Goal: Task Accomplishment & Management: Complete application form

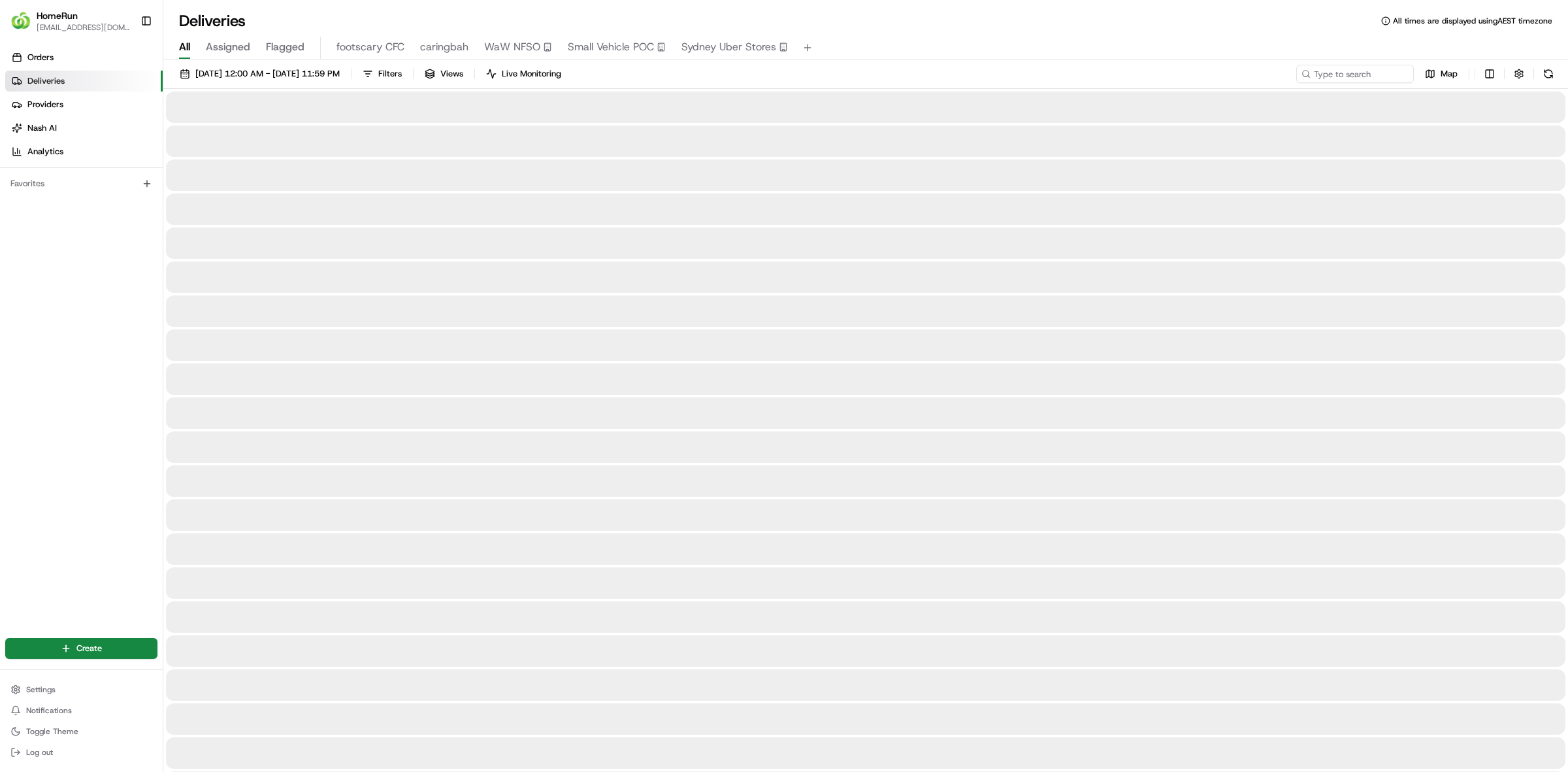
click at [1357, 85] on div "[DATE] 12:00 AM - [DATE] 11:59 PM Filters Views Live Monitoring Map" at bounding box center [866, 76] width 1404 height 24
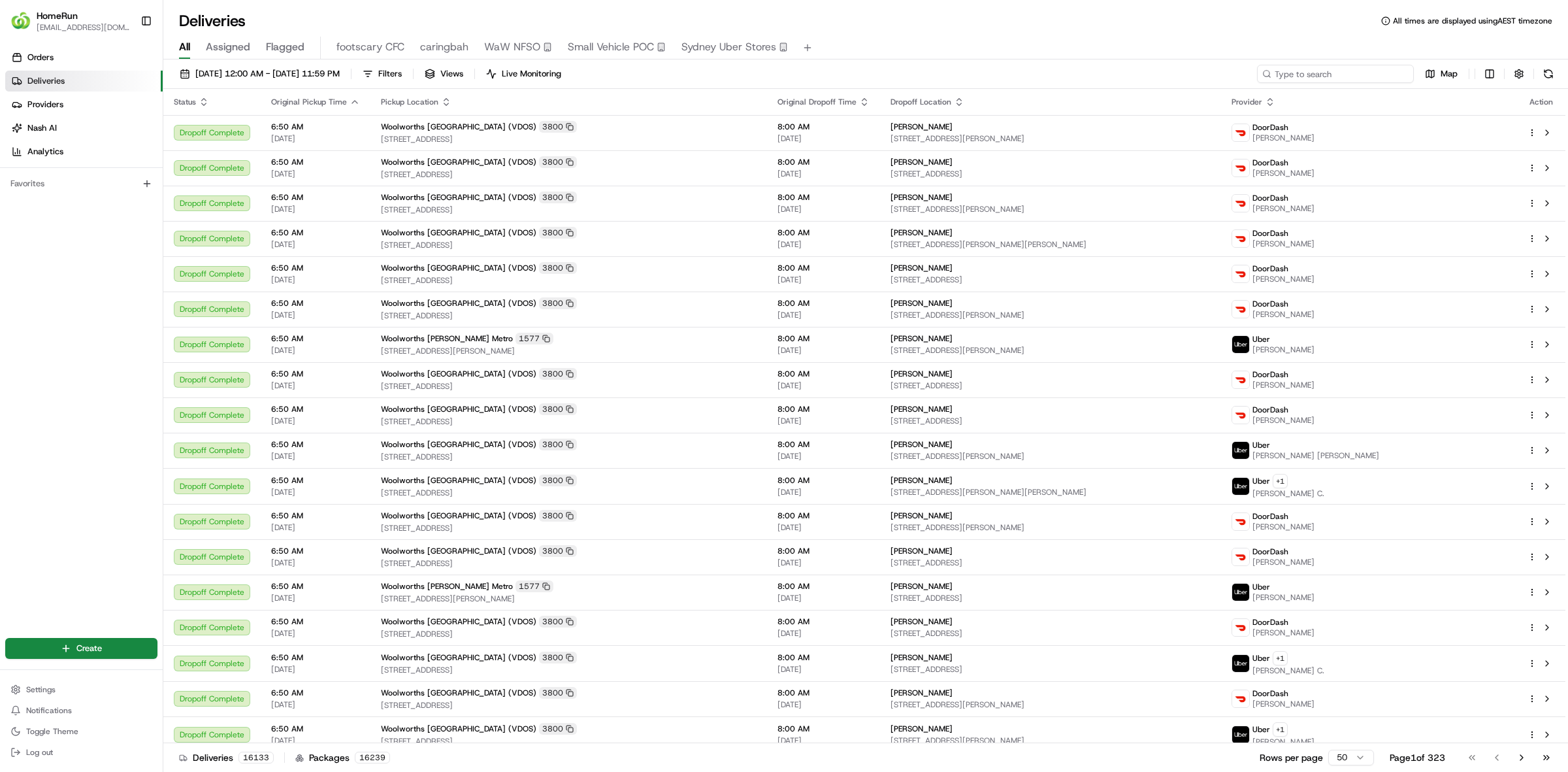
click at [1356, 79] on input at bounding box center [1335, 74] width 156 height 19
paste input "266148368"
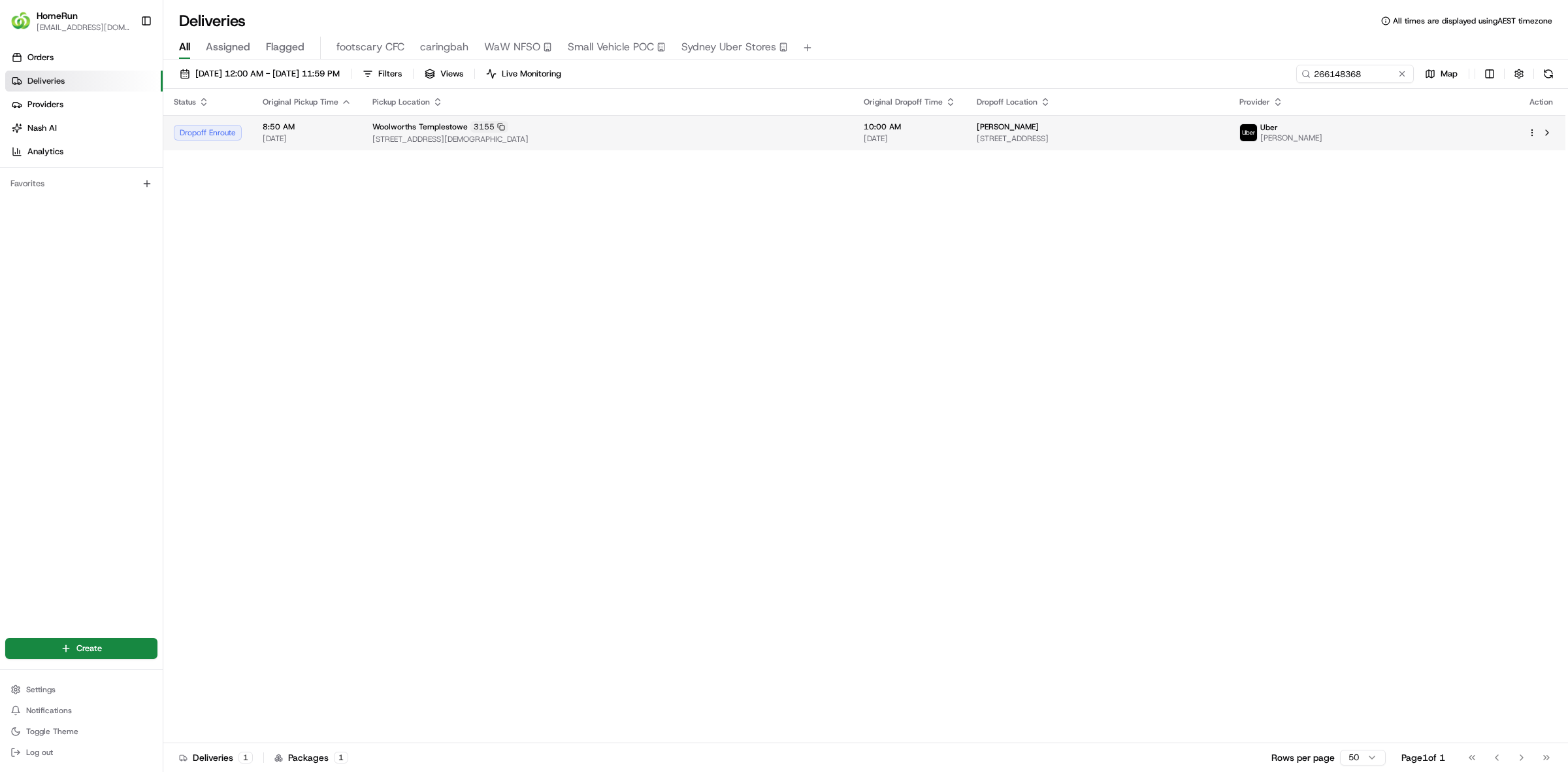
click at [652, 132] on div "Woolworths Templestowe 3155" at bounding box center [607, 126] width 470 height 12
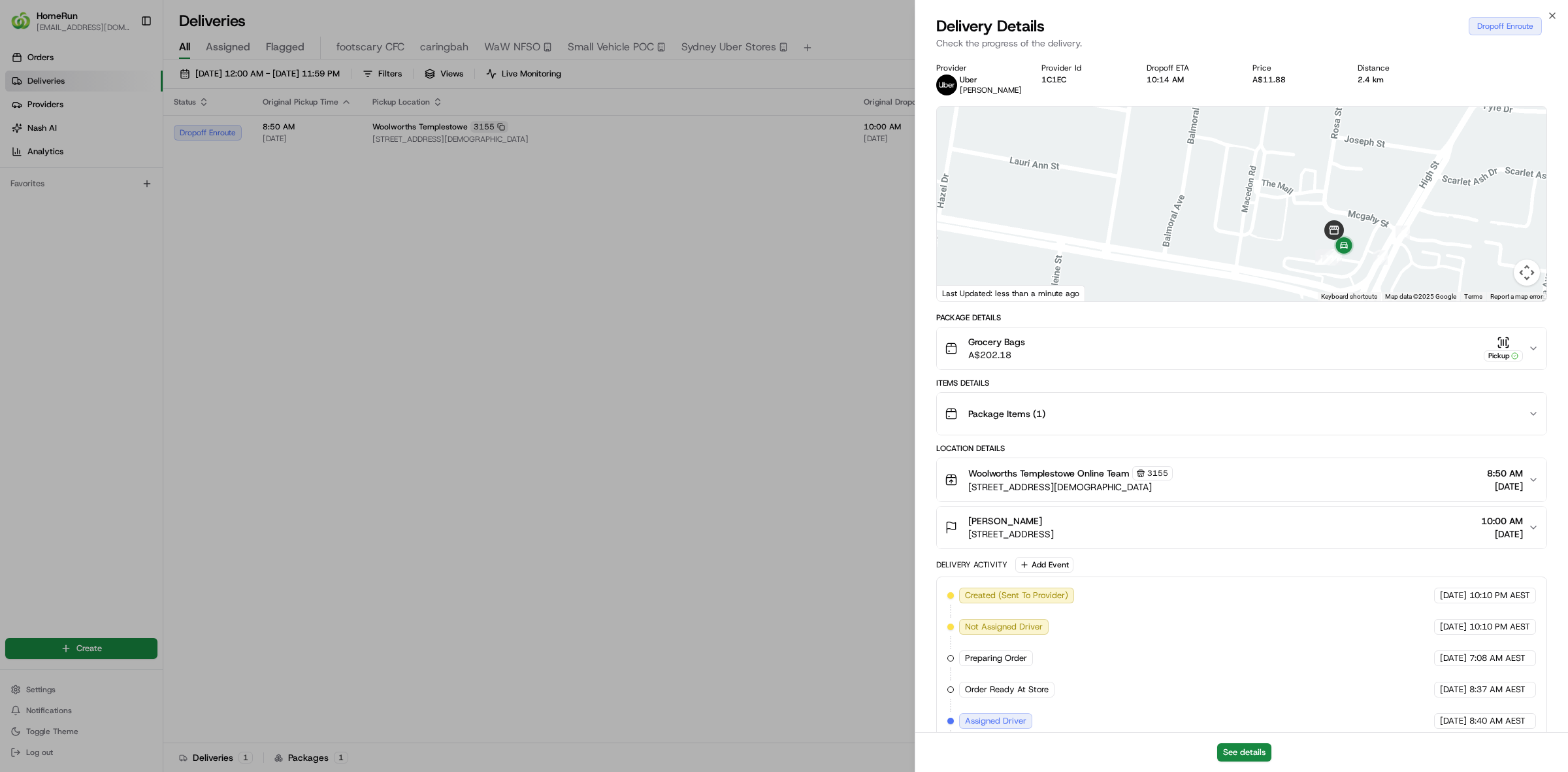
drag, startPoint x: 1382, startPoint y: 176, endPoint x: 1324, endPoint y: 291, distance: 128.8
click at [1324, 291] on div at bounding box center [1242, 204] width 610 height 195
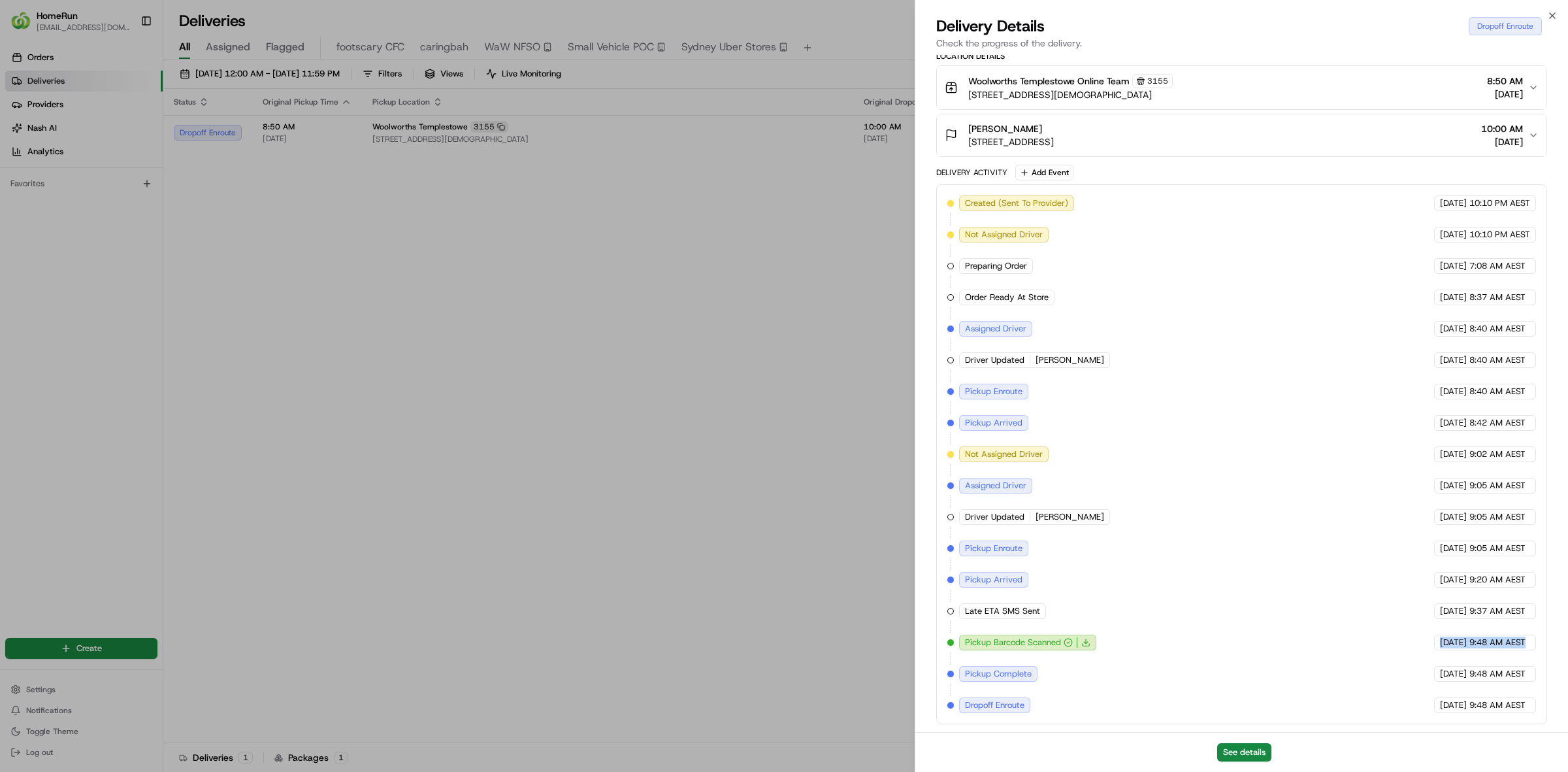
drag, startPoint x: 1409, startPoint y: 639, endPoint x: 1526, endPoint y: 649, distance: 117.4
click at [1526, 649] on div "Created (Sent To Provider) Uber 23/08/2025 10:10 PM AEST Not Assigned Driver Ub…" at bounding box center [1242, 454] width 588 height 518
drag, startPoint x: 1523, startPoint y: 644, endPoint x: 1373, endPoint y: 658, distance: 150.7
click at [1373, 658] on div "Created (Sent To Provider) Uber 23/08/2025 10:10 PM AEST Not Assigned Driver Ub…" at bounding box center [1242, 454] width 588 height 518
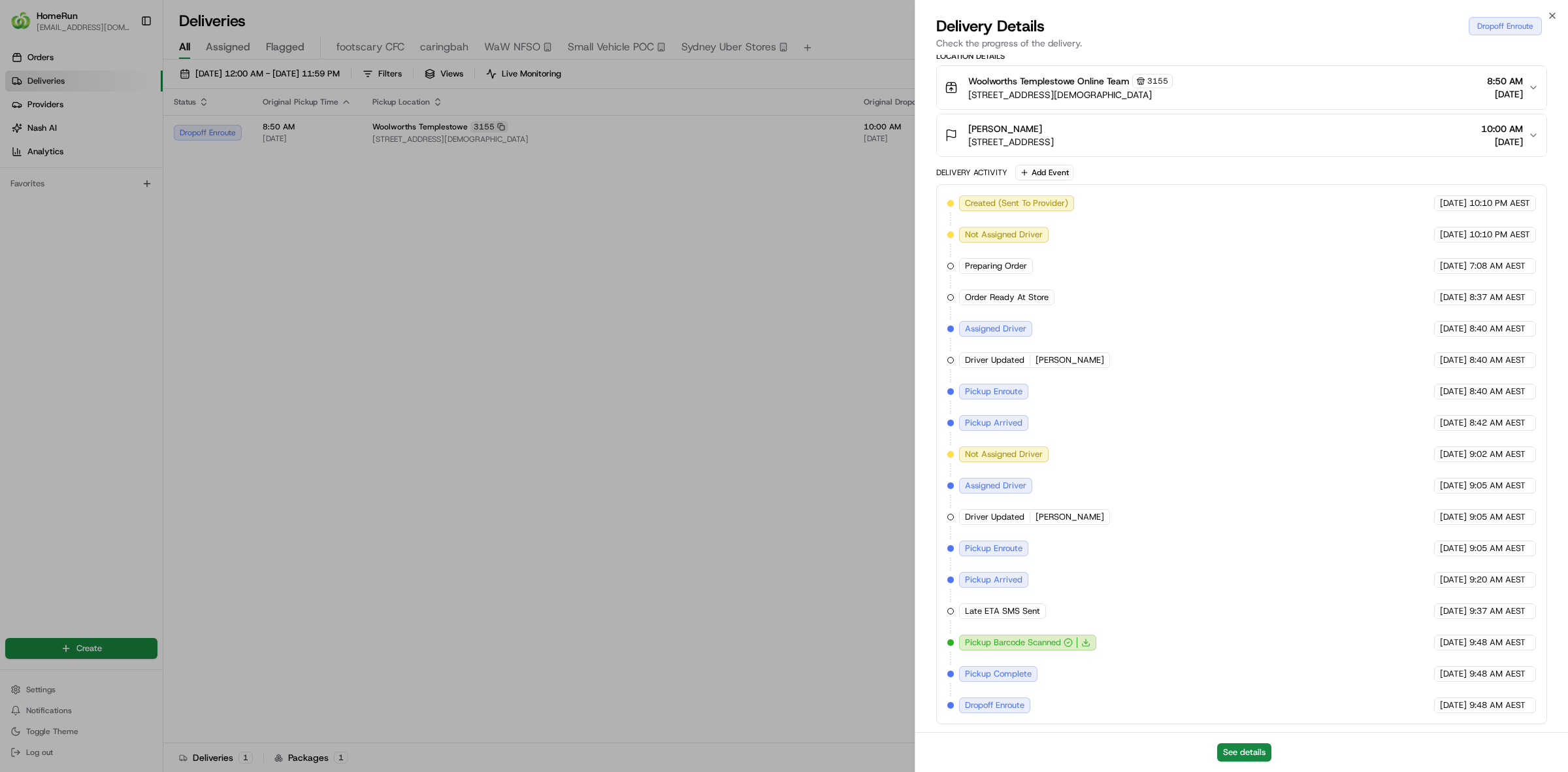
click at [1508, 649] on div "Created (Sent To Provider) Uber 23/08/2025 10:10 PM AEST Not Assigned Driver Ub…" at bounding box center [1242, 454] width 588 height 518
drag, startPoint x: 1525, startPoint y: 639, endPoint x: 1418, endPoint y: 635, distance: 107.1
click at [1434, 635] on div "24/08/2025 9:48 AM AEST" at bounding box center [1484, 643] width 102 height 16
click at [1440, 677] on span "[DATE]" at bounding box center [1453, 673] width 27 height 12
drag, startPoint x: 1531, startPoint y: 704, endPoint x: 1415, endPoint y: 704, distance: 116.0
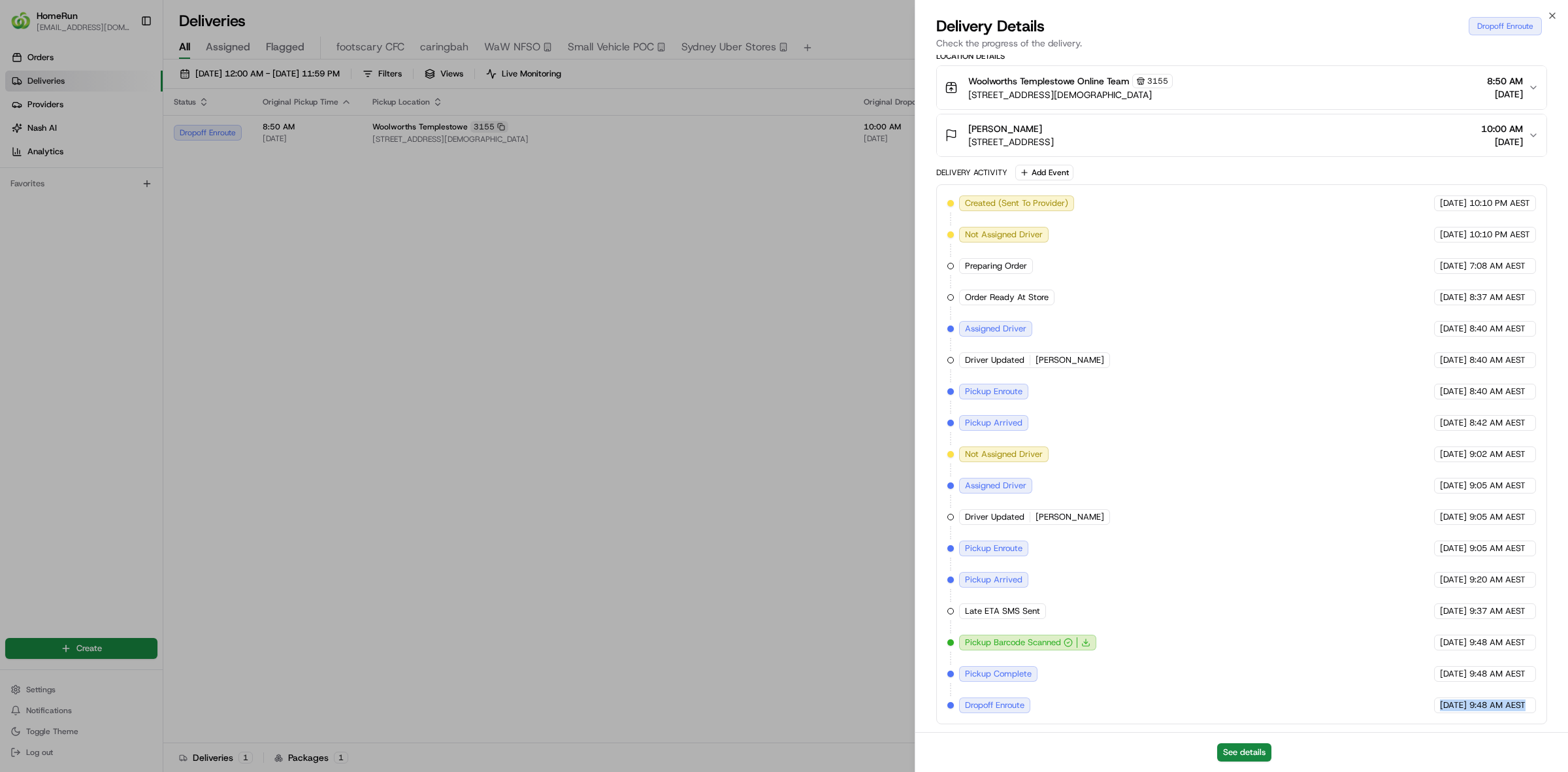
click at [1434, 704] on div "24/08/2025 9:48 AM AEST" at bounding box center [1484, 705] width 102 height 16
click at [1507, 662] on div "Created (Sent To Provider) Uber 23/08/2025 10:10 PM AEST Not Assigned Driver Ub…" at bounding box center [1242, 454] width 588 height 518
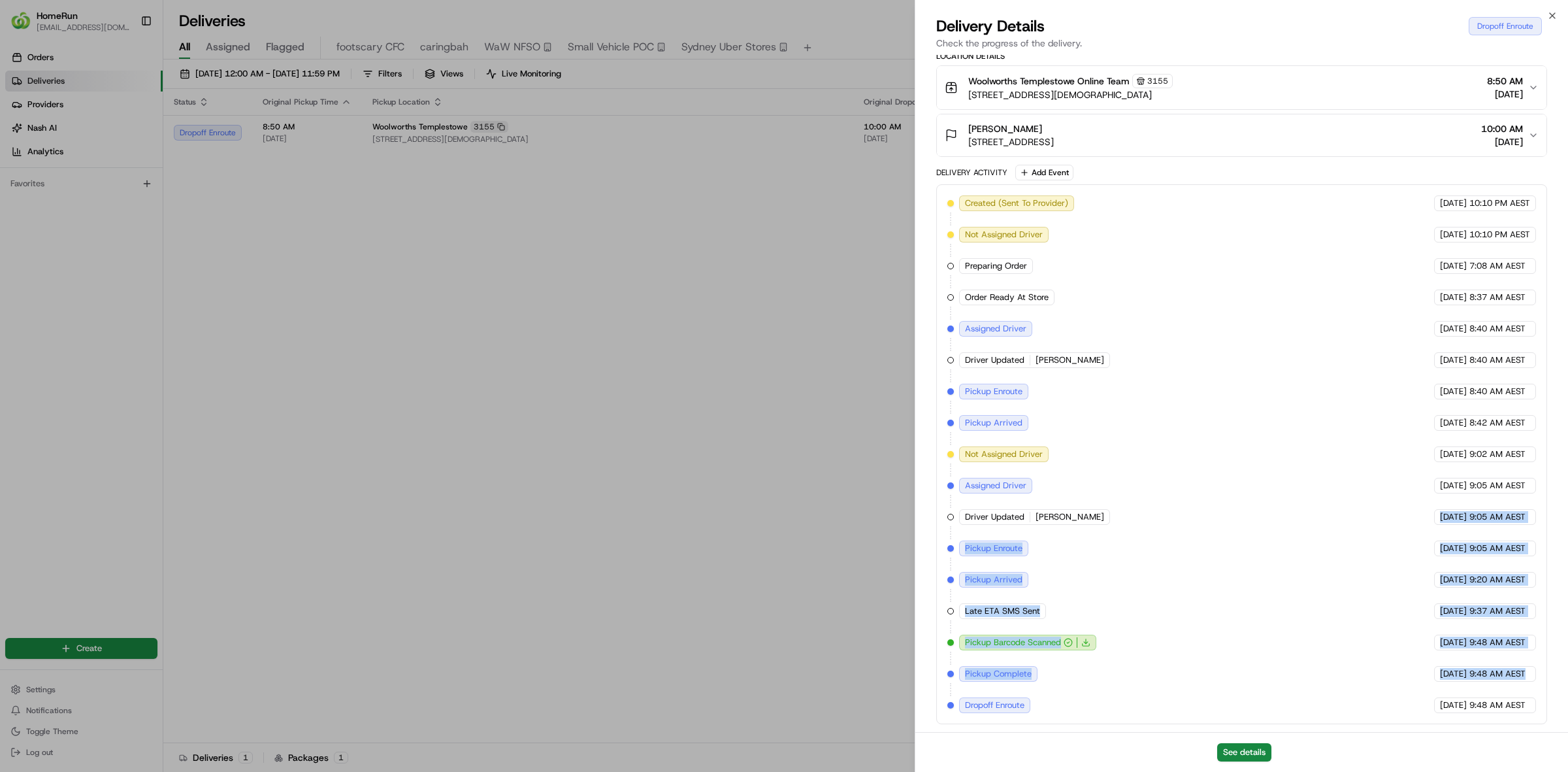
drag, startPoint x: 1526, startPoint y: 671, endPoint x: 1412, endPoint y: 519, distance: 190.0
click at [1412, 519] on div "Created (Sent To Provider) Uber 23/08/2025 10:10 PM AEST Not Assigned Driver Ub…" at bounding box center [1242, 454] width 588 height 518
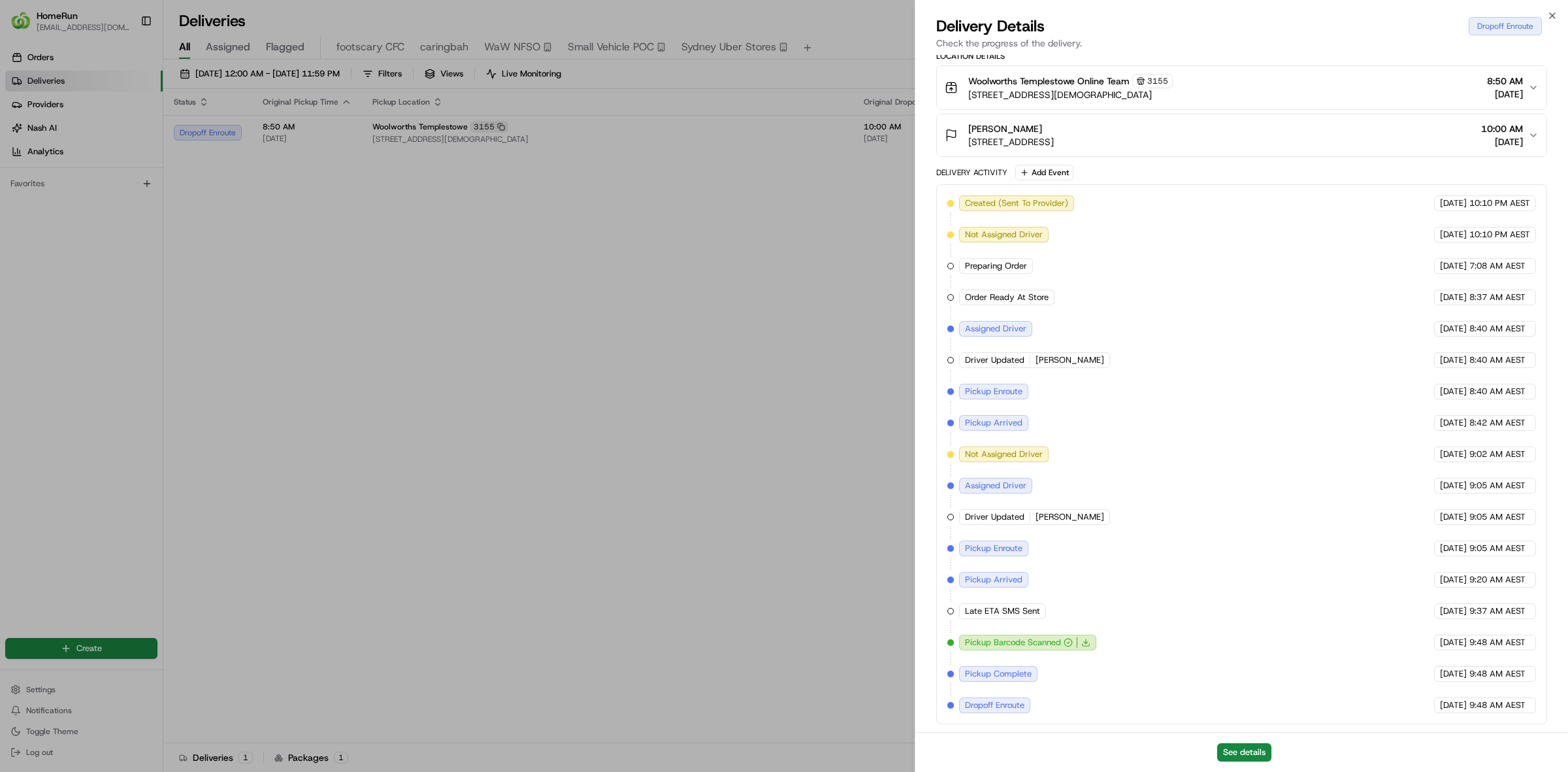
click at [1223, 510] on div "Created (Sent To Provider) Uber 23/08/2025 10:10 PM AEST Not Assigned Driver Ub…" at bounding box center [1242, 454] width 588 height 518
drag, startPoint x: 1412, startPoint y: 513, endPoint x: 1527, endPoint y: 512, distance: 115.0
click at [1527, 512] on div "24/08/2025 9:05 AM AEST" at bounding box center [1484, 518] width 102 height 16
click at [1486, 511] on span "9:05 AM AEST" at bounding box center [1497, 517] width 56 height 12
click at [1481, 591] on div "Created (Sent To Provider) Uber 23/08/2025 10:10 PM AEST Not Assigned Driver Ub…" at bounding box center [1242, 454] width 588 height 518
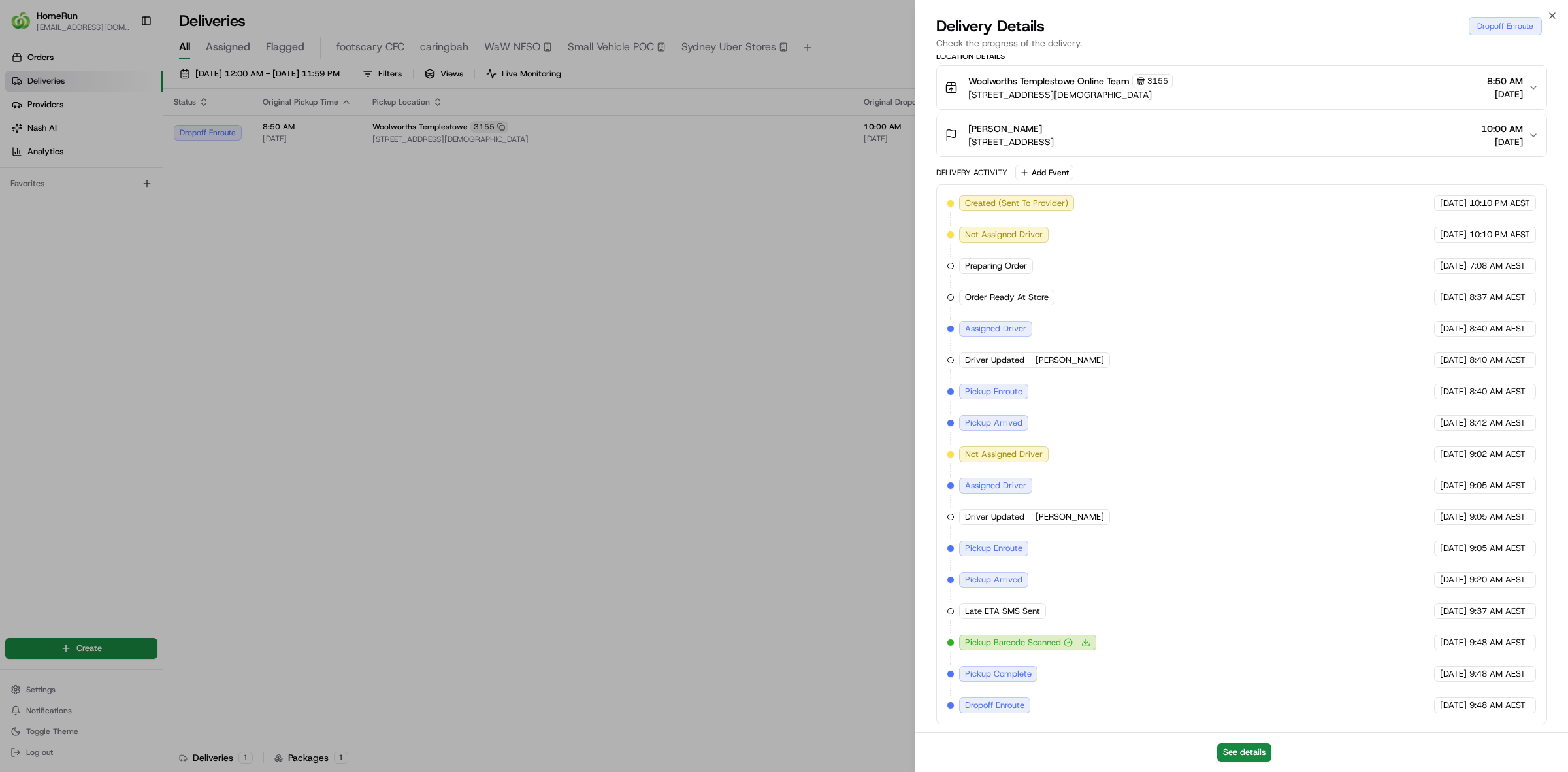
click at [1440, 639] on span "[DATE]" at bounding box center [1453, 642] width 27 height 12
drag, startPoint x: 1412, startPoint y: 641, endPoint x: 1526, endPoint y: 639, distance: 114.0
click at [1526, 639] on div "24/08/2025 9:48 AM AEST" at bounding box center [1484, 643] width 102 height 16
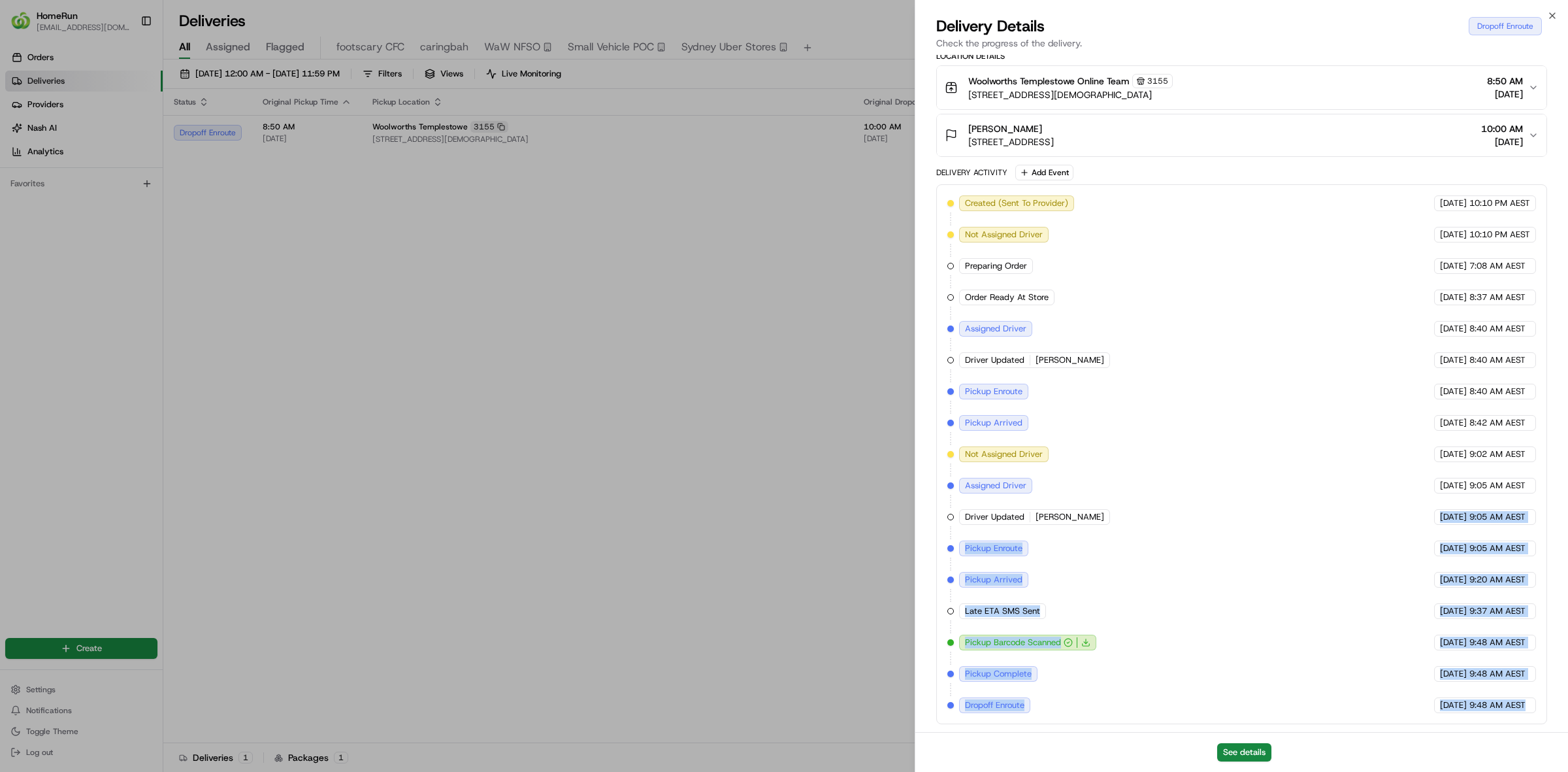
drag, startPoint x: 1414, startPoint y: 513, endPoint x: 1537, endPoint y: 701, distance: 224.7
click at [1537, 701] on div "Created (Sent To Provider) Uber 23/08/2025 10:10 PM AEST Not Assigned Driver Ub…" at bounding box center [1241, 454] width 611 height 540
click at [1536, 700] on div "Created (Sent To Provider) Uber 23/08/2025 10:10 PM AEST Not Assigned Driver Ub…" at bounding box center [1241, 454] width 611 height 540
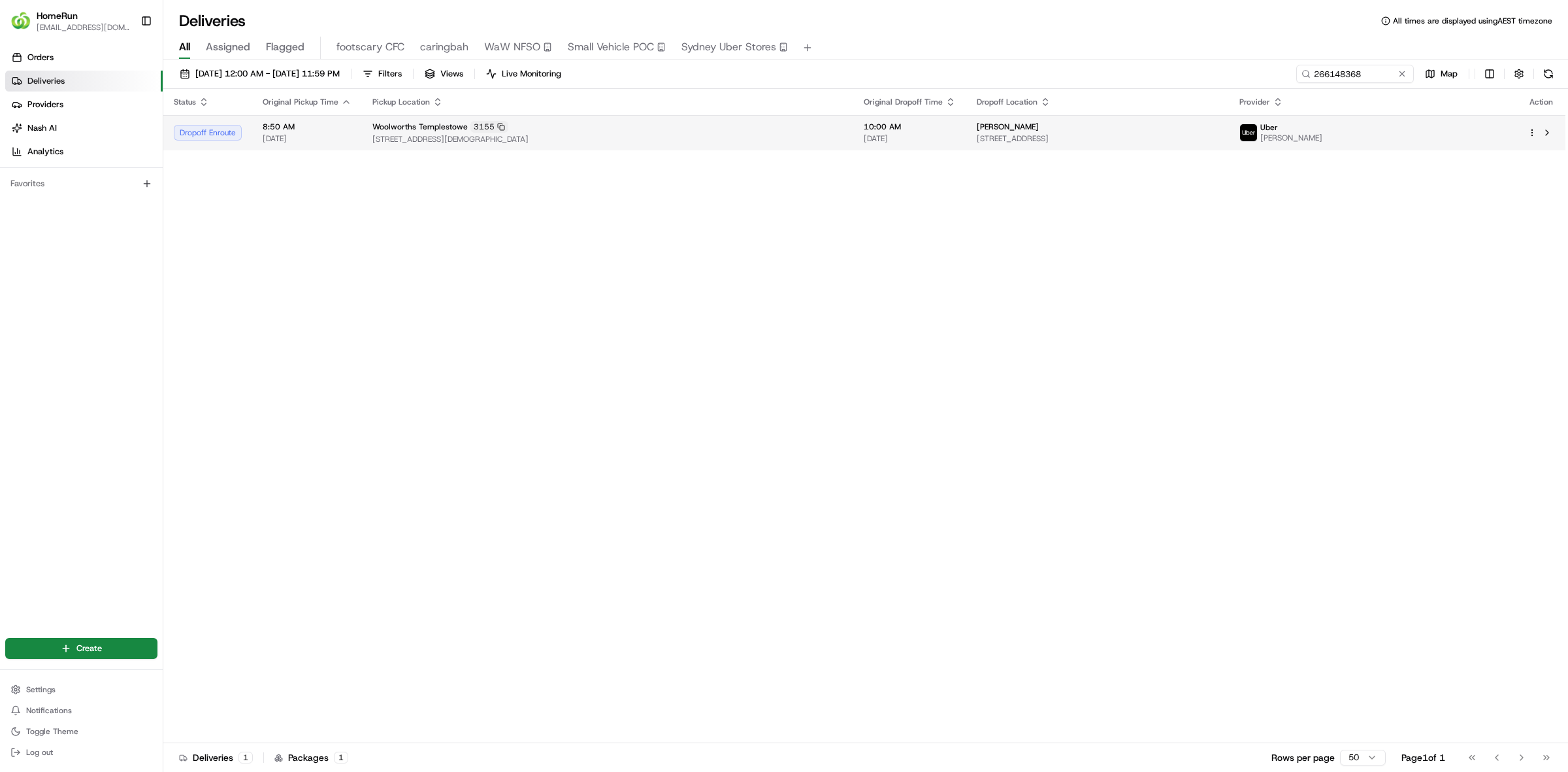
click at [1116, 133] on span "16 Moresby Av, Bulleen, VIC 3105, AU" at bounding box center [1098, 139] width 242 height 11
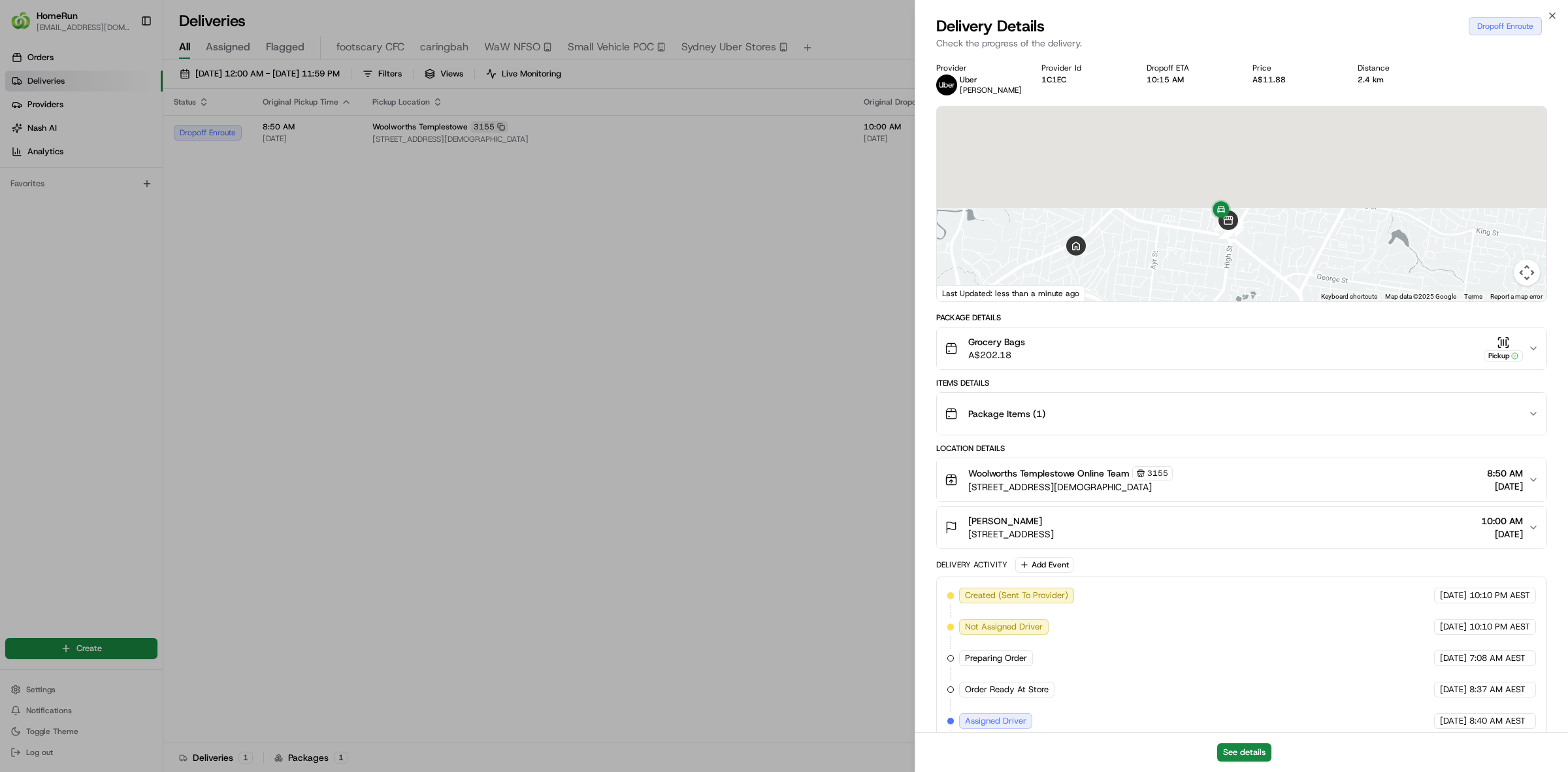
drag, startPoint x: 1284, startPoint y: 168, endPoint x: 1256, endPoint y: 327, distance: 161.4
click at [1256, 327] on div "Provider Uber David R W. Provider Id 1C1EC Dropoff ETA 10:15 AM Price A$11.88 D…" at bounding box center [1241, 590] width 611 height 1054
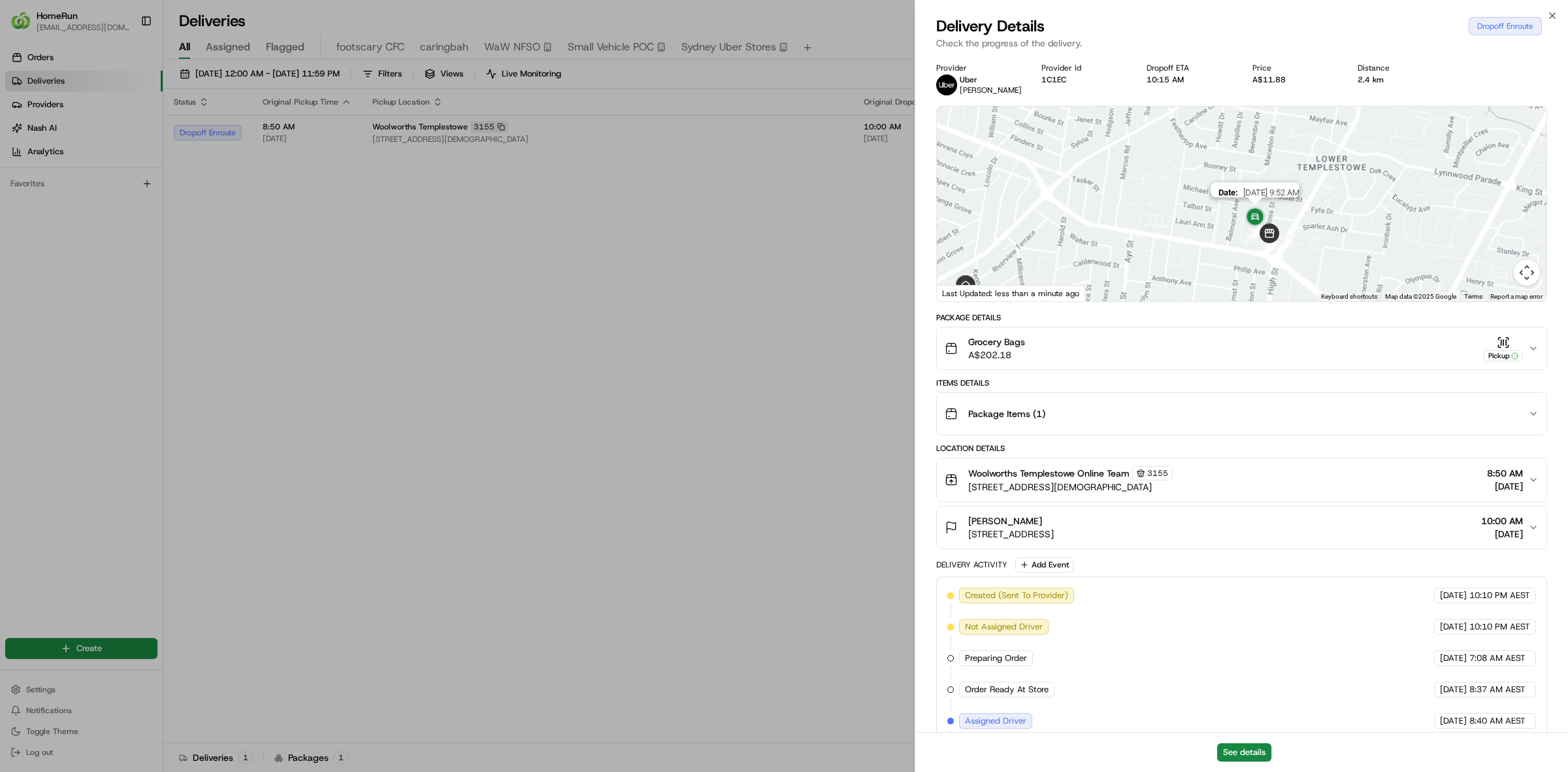
drag, startPoint x: 1242, startPoint y: 256, endPoint x: 1255, endPoint y: 222, distance: 36.4
click at [1255, 222] on img at bounding box center [1254, 217] width 26 height 26
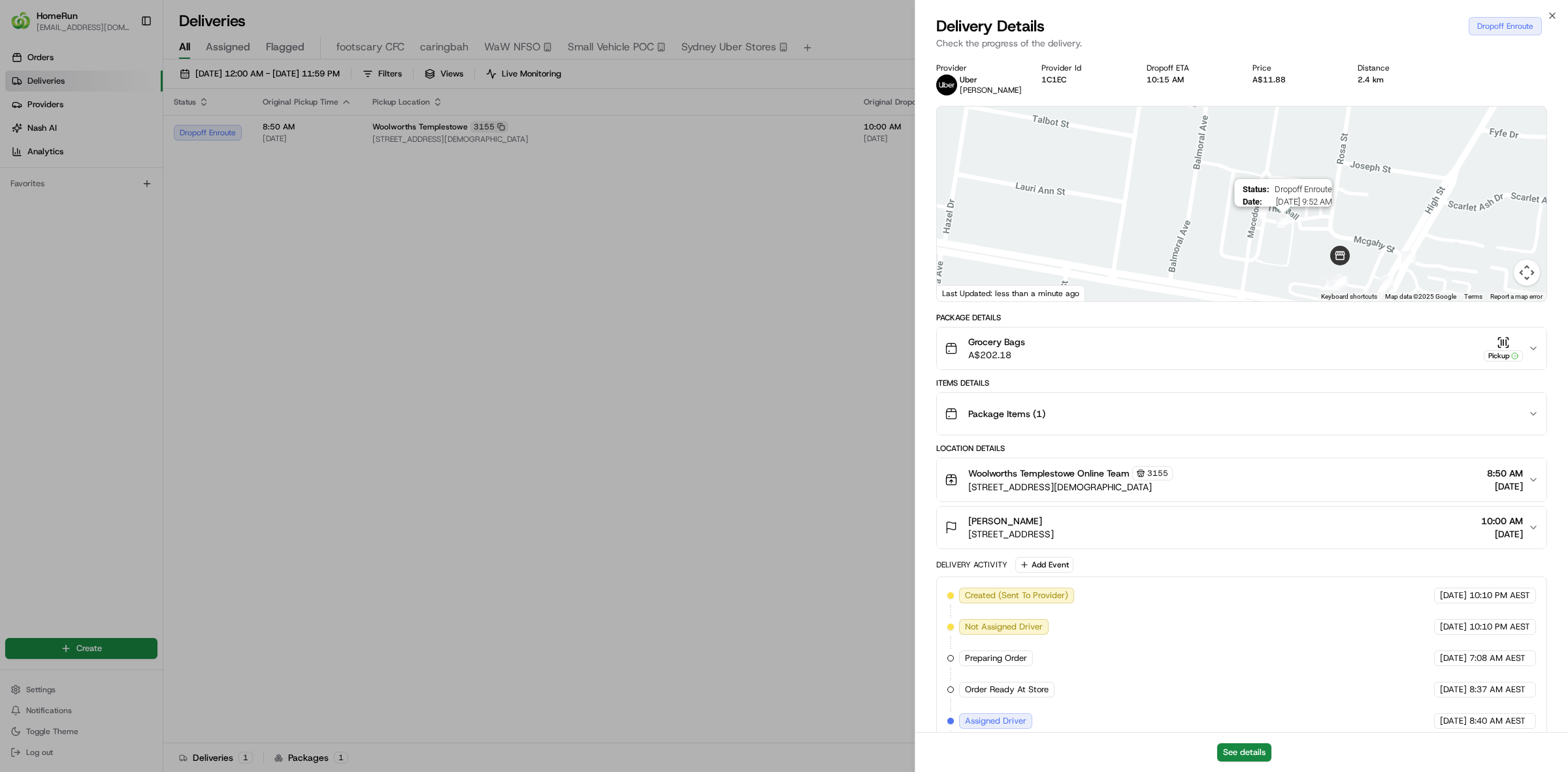
drag, startPoint x: 1172, startPoint y: 230, endPoint x: 1253, endPoint y: 220, distance: 81.6
click at [1284, 216] on img "21" at bounding box center [1284, 221] width 14 height 14
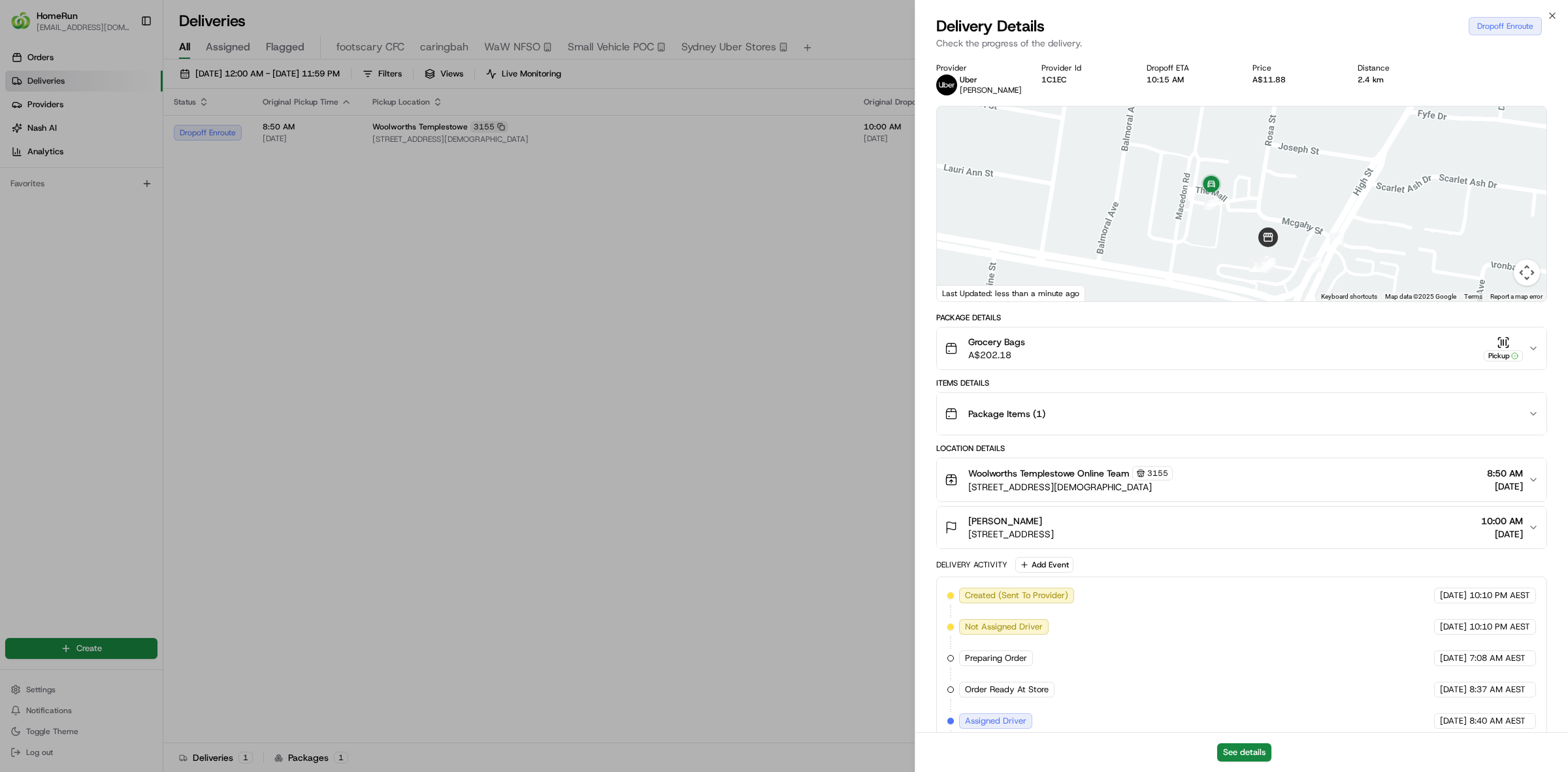
drag, startPoint x: 1384, startPoint y: 223, endPoint x: 1310, endPoint y: 204, distance: 76.4
click at [1310, 204] on div at bounding box center [1242, 204] width 610 height 195
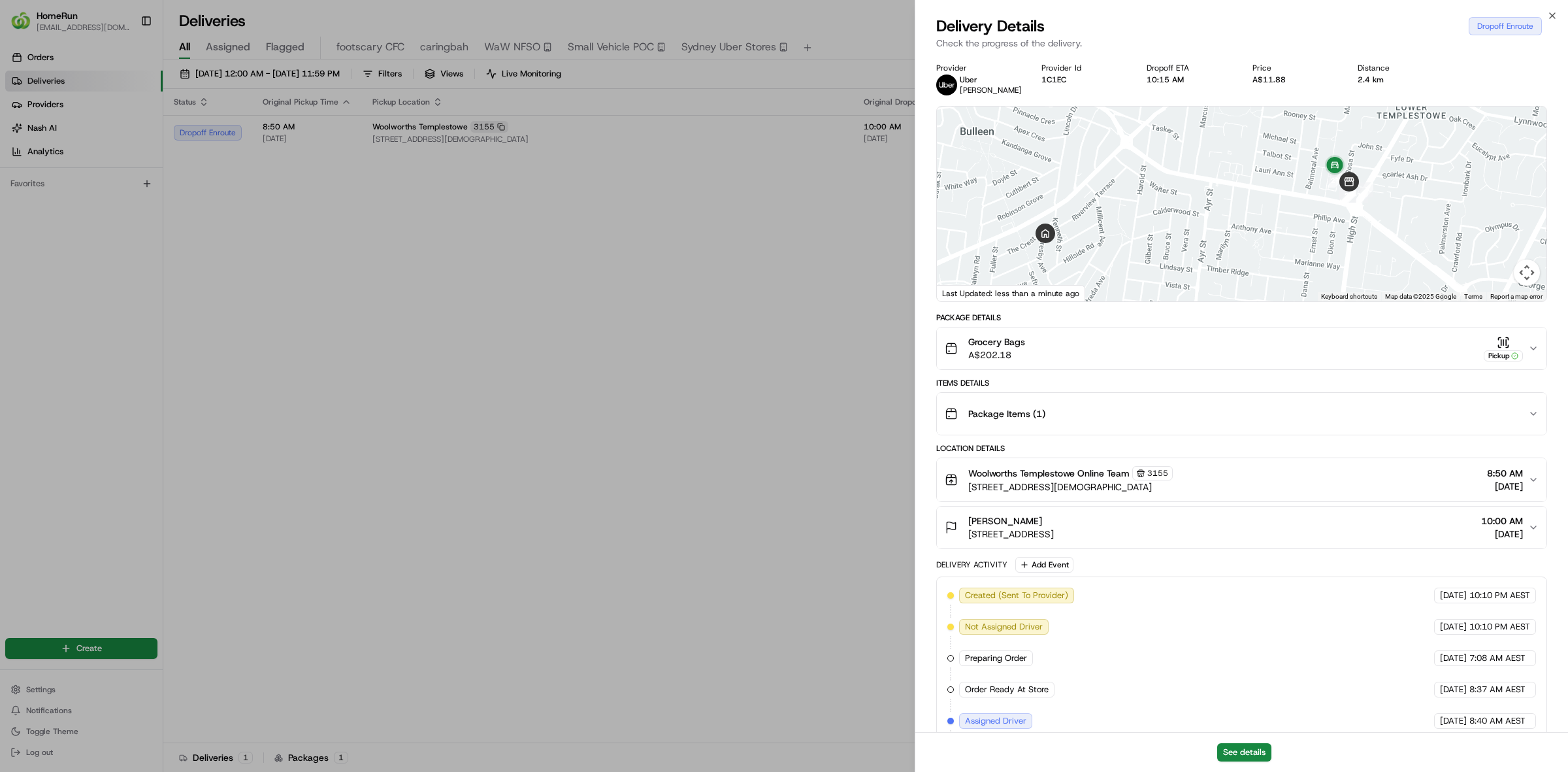
drag, startPoint x: 1044, startPoint y: 198, endPoint x: 1096, endPoint y: 176, distance: 56.5
click at [1096, 176] on div at bounding box center [1242, 204] width 610 height 195
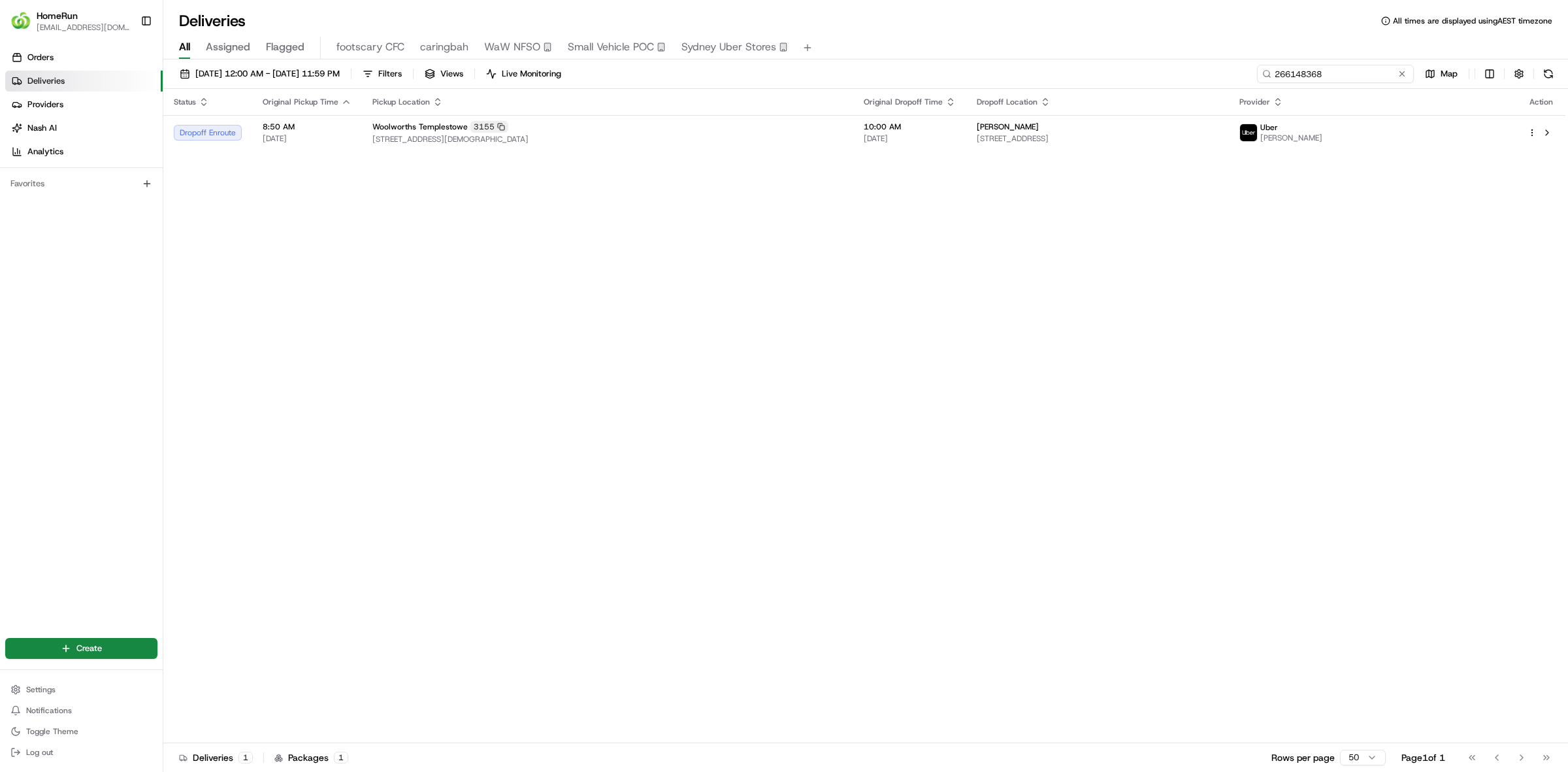
click at [1364, 80] on input "266148368" at bounding box center [1335, 74] width 156 height 19
paste input "5391239"
type input "265391239"
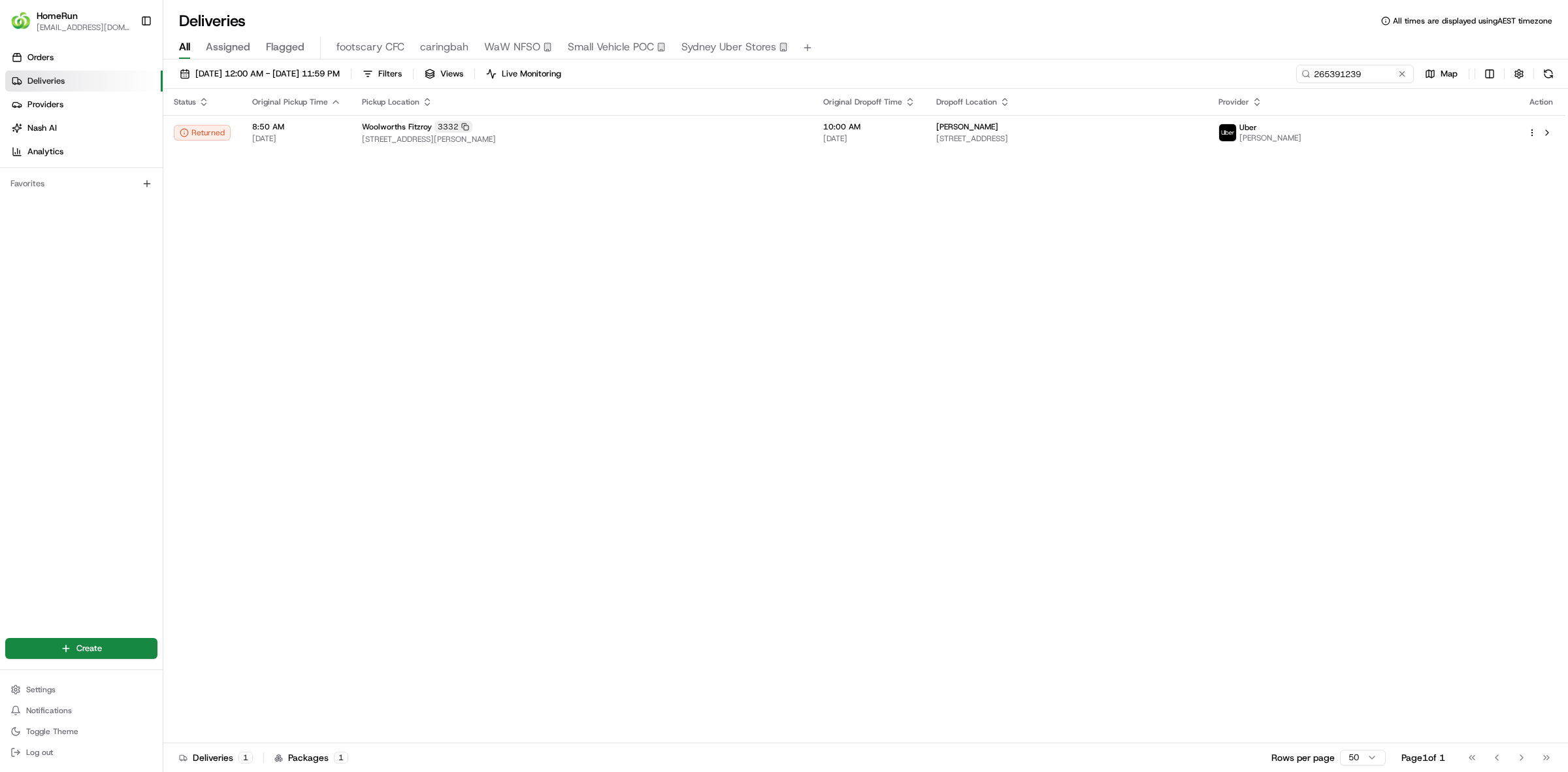
click at [596, 167] on div "Status Original Pickup Time Pickup Location Original Dropoff Time Dropoff Locat…" at bounding box center [864, 416] width 1402 height 655
click at [596, 145] on td "Woolworths Fitzroy 3332 243 Smith Street, Fitzroy, VIC 3065, AU" at bounding box center [581, 133] width 461 height 36
click at [596, 138] on span "[STREET_ADDRESS][PERSON_NAME]" at bounding box center [581, 140] width 440 height 11
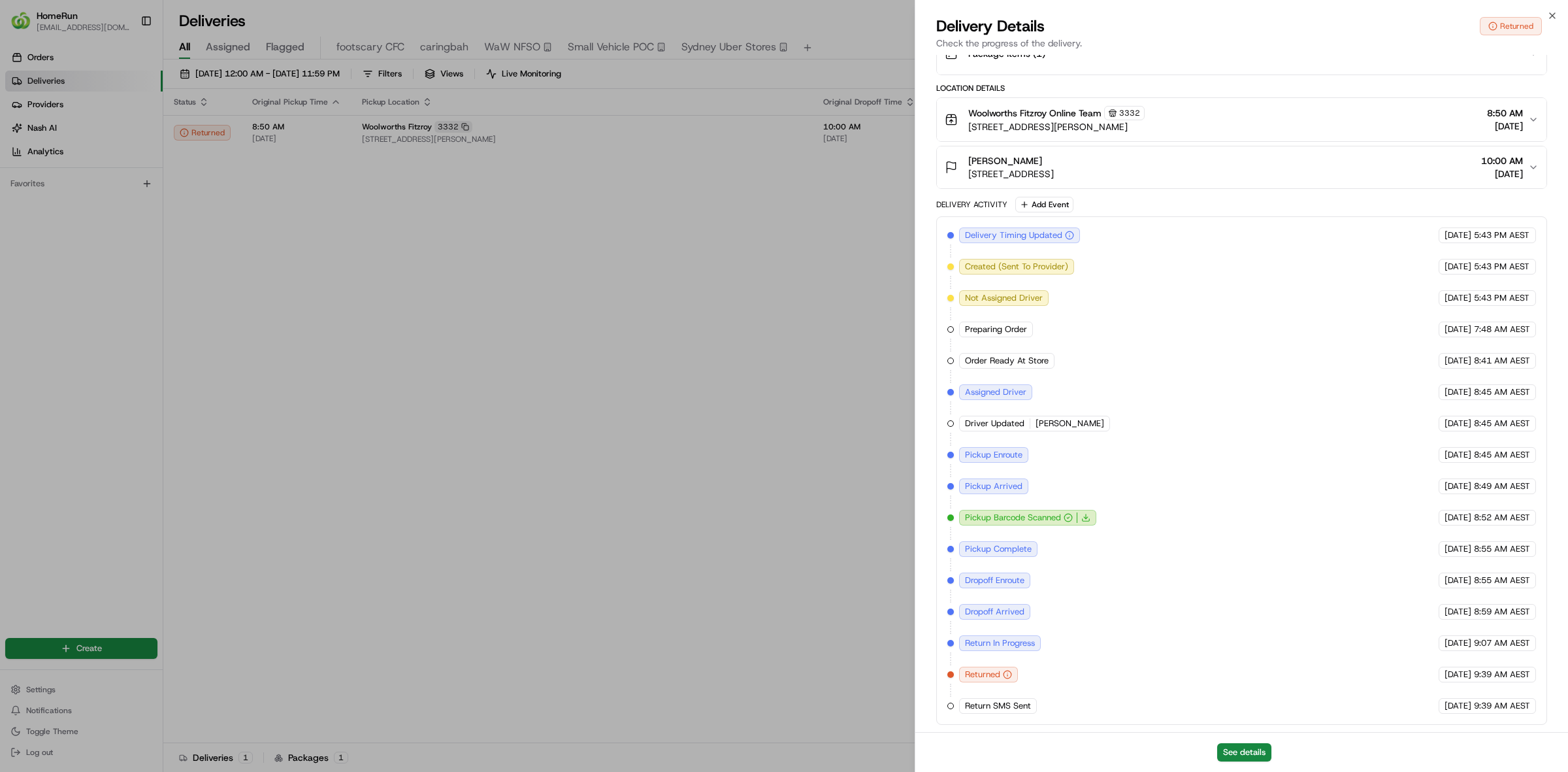
scroll to position [367, 0]
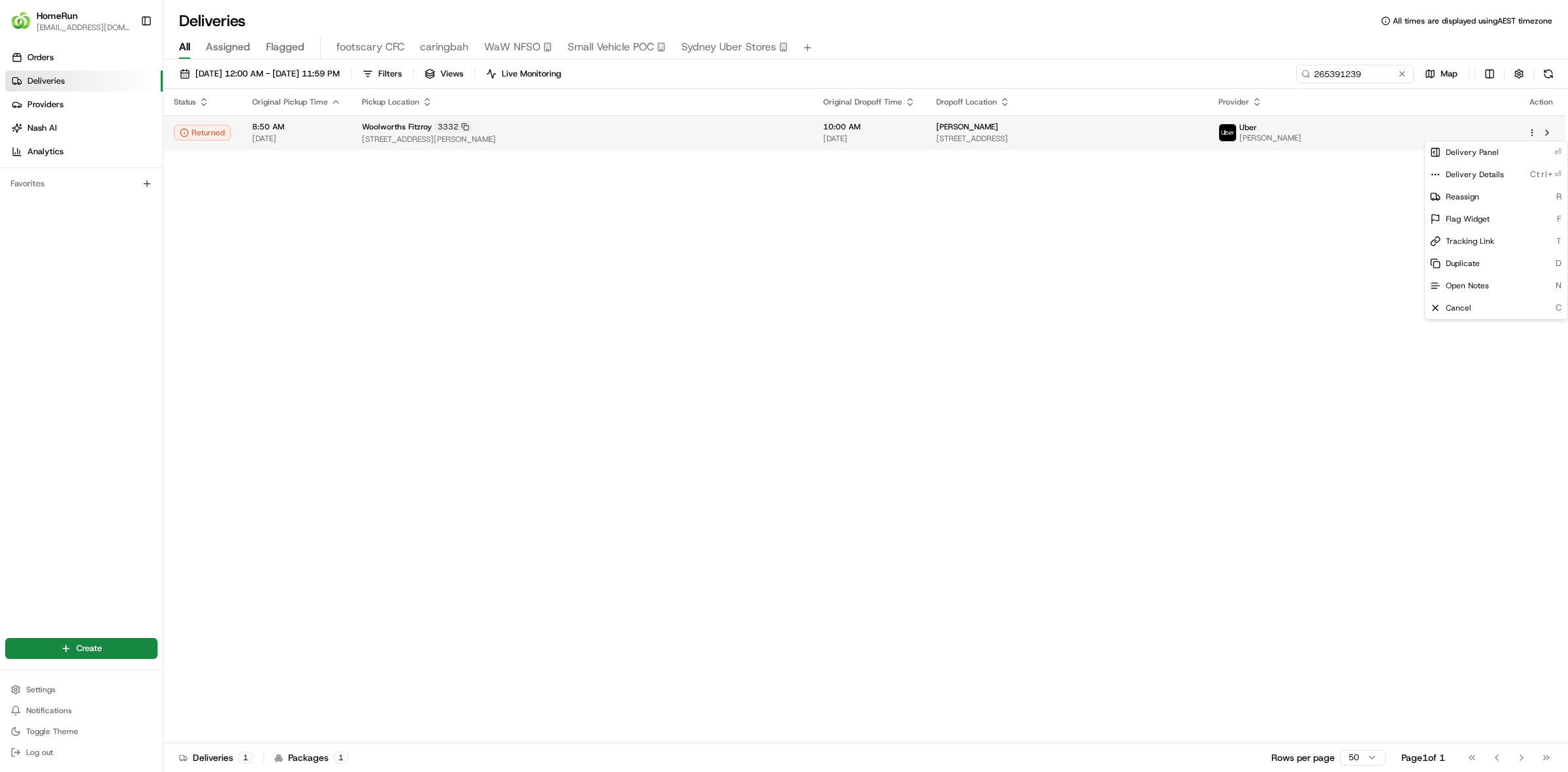
click at [1532, 129] on html "HomeRun wlilo1@woolworths.com.au Toggle Sidebar Orders Deliveries Providers Nas…" at bounding box center [784, 386] width 1568 height 772
click at [1476, 256] on div "Duplicate D" at bounding box center [1496, 263] width 142 height 22
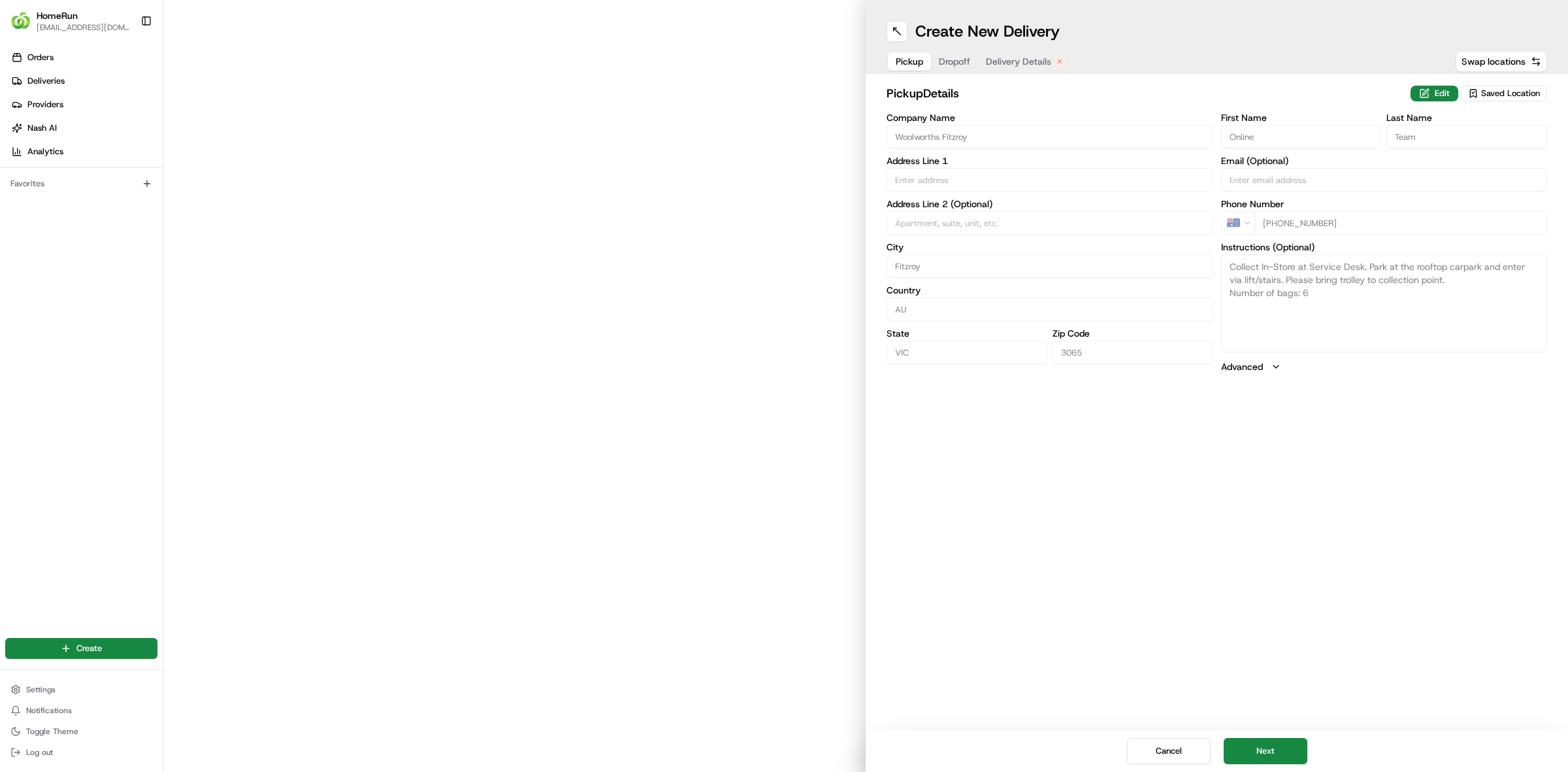
type input "[STREET_ADDRESS][PERSON_NAME]"
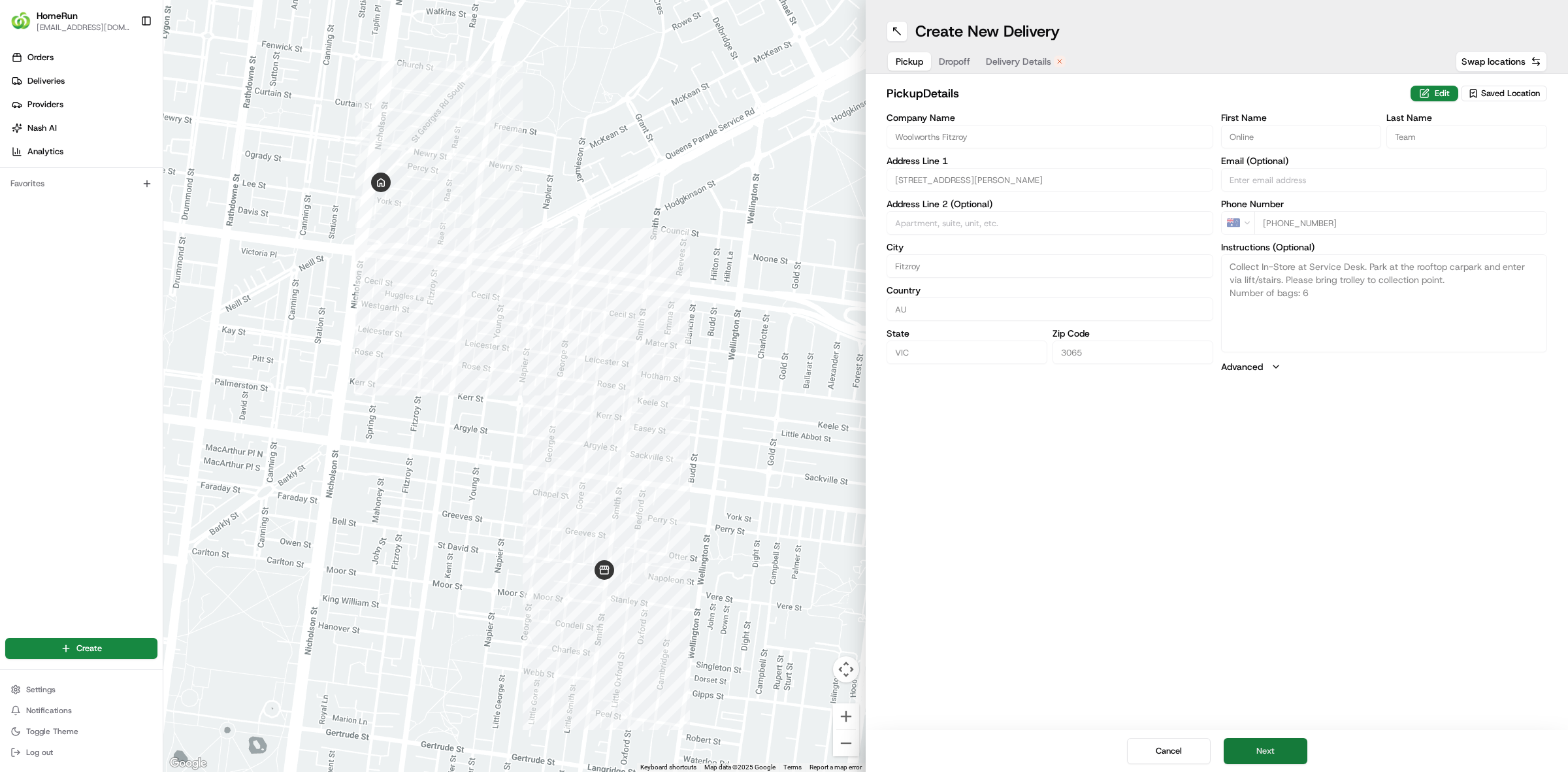
click at [1291, 751] on button "Next" at bounding box center [1266, 751] width 84 height 26
click at [1287, 749] on button "Next" at bounding box center [1266, 751] width 84 height 26
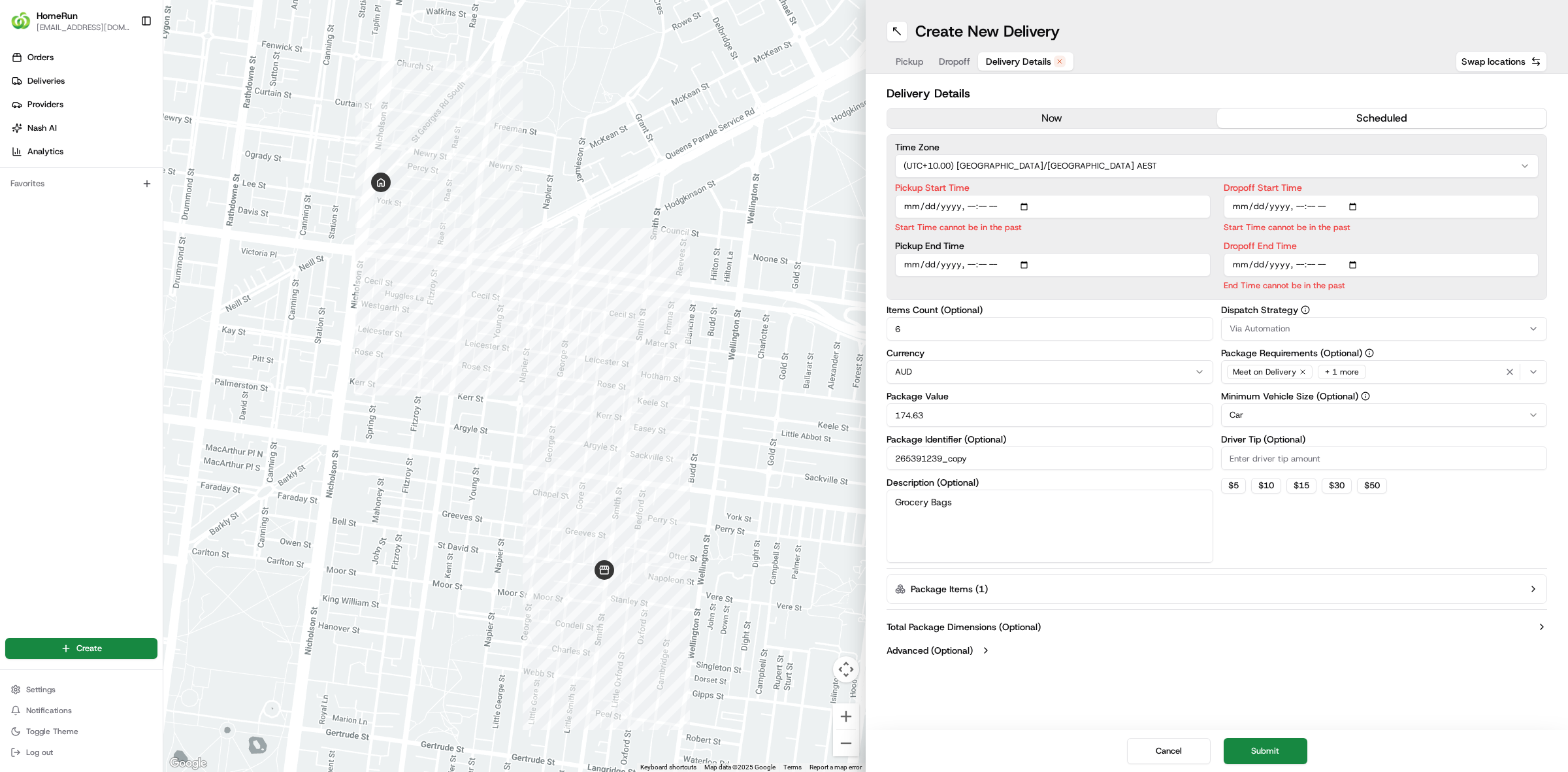
click at [1025, 200] on input "Pickup Start Time" at bounding box center [1052, 206] width 316 height 23
click at [1026, 207] on input "Pickup Start Time" at bounding box center [1052, 206] width 316 height 23
type input "[DATE]T15:50"
click at [1164, 186] on label "Pickup Start Time" at bounding box center [1052, 188] width 316 height 9
click at [1164, 195] on input "Pickup Start Time" at bounding box center [1052, 206] width 316 height 23
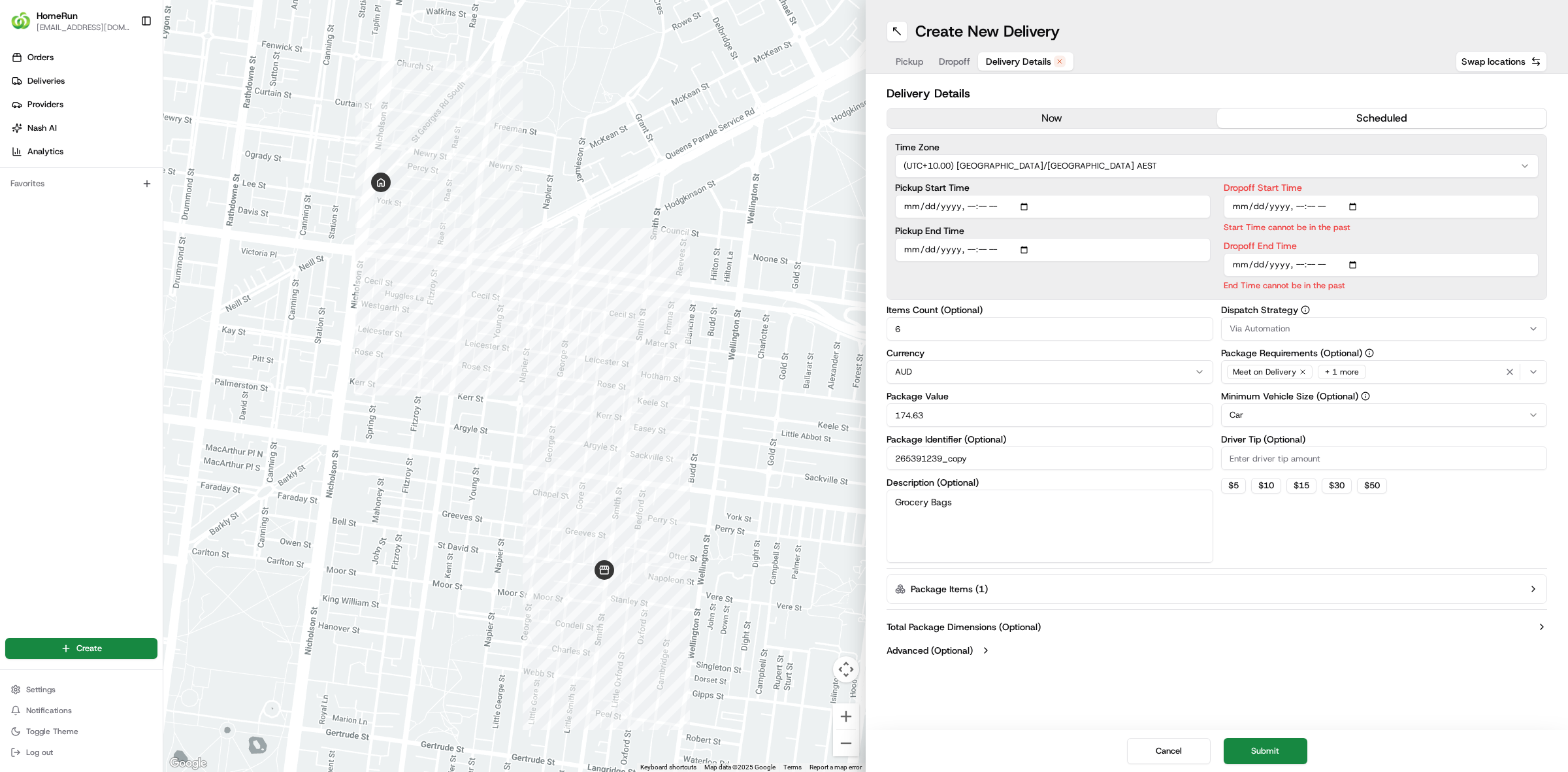
click at [1349, 209] on input "Dropoff Start Time" at bounding box center [1381, 206] width 316 height 23
type input "[DATE]T16:00"
click at [1537, 242] on label "Dropoff End Time" at bounding box center [1381, 245] width 316 height 9
click at [1537, 253] on input "Dropoff End Time" at bounding box center [1381, 264] width 316 height 23
click at [1357, 259] on input "Dropoff End Time" at bounding box center [1381, 264] width 316 height 23
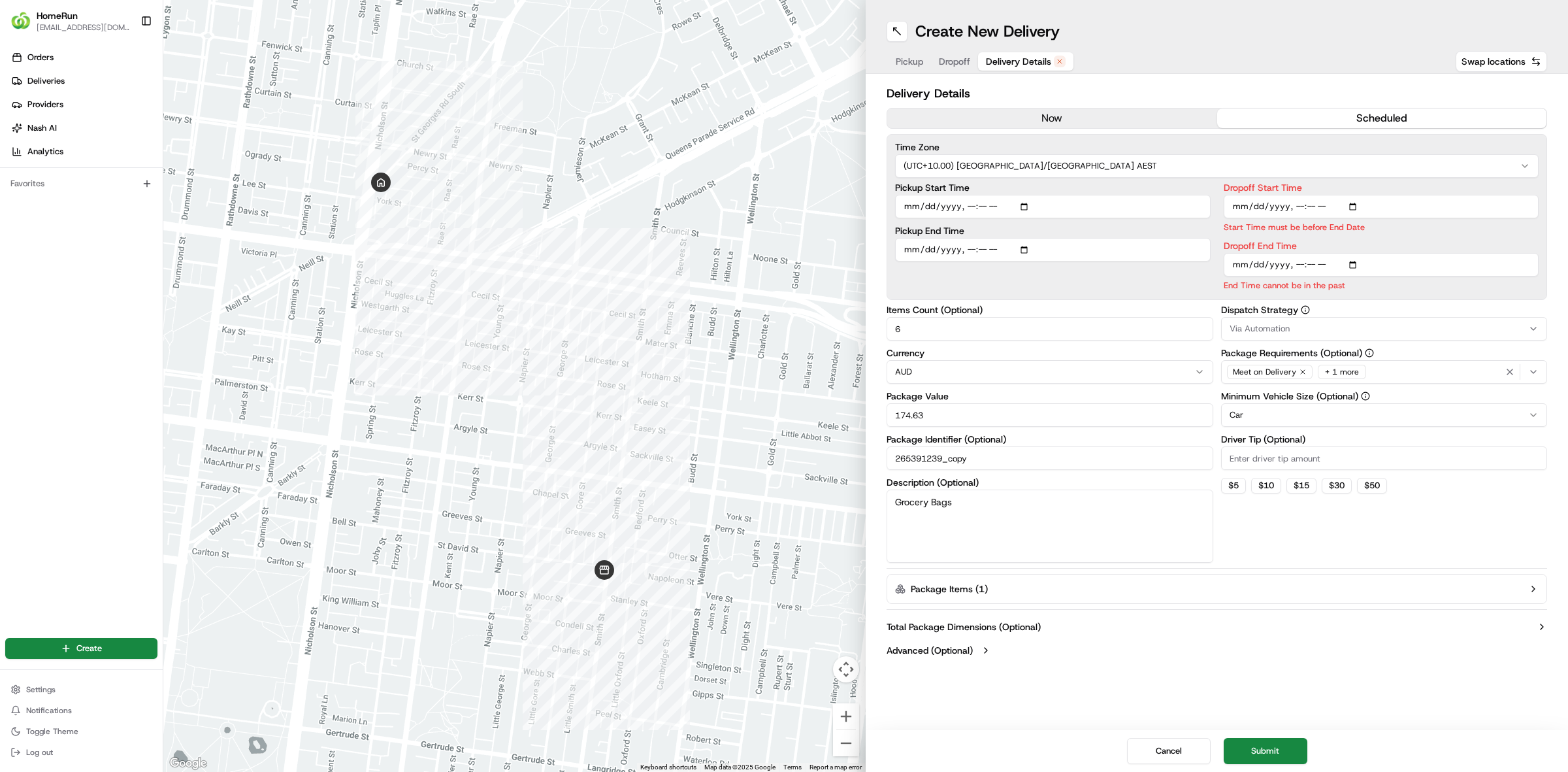
type input "[DATE]T17:00"
click at [1535, 300] on div "Delivery Details now scheduled Time Zone (UTC+10.00) [GEOGRAPHIC_DATA]/[GEOGRAP…" at bounding box center [1216, 374] width 660 height 578
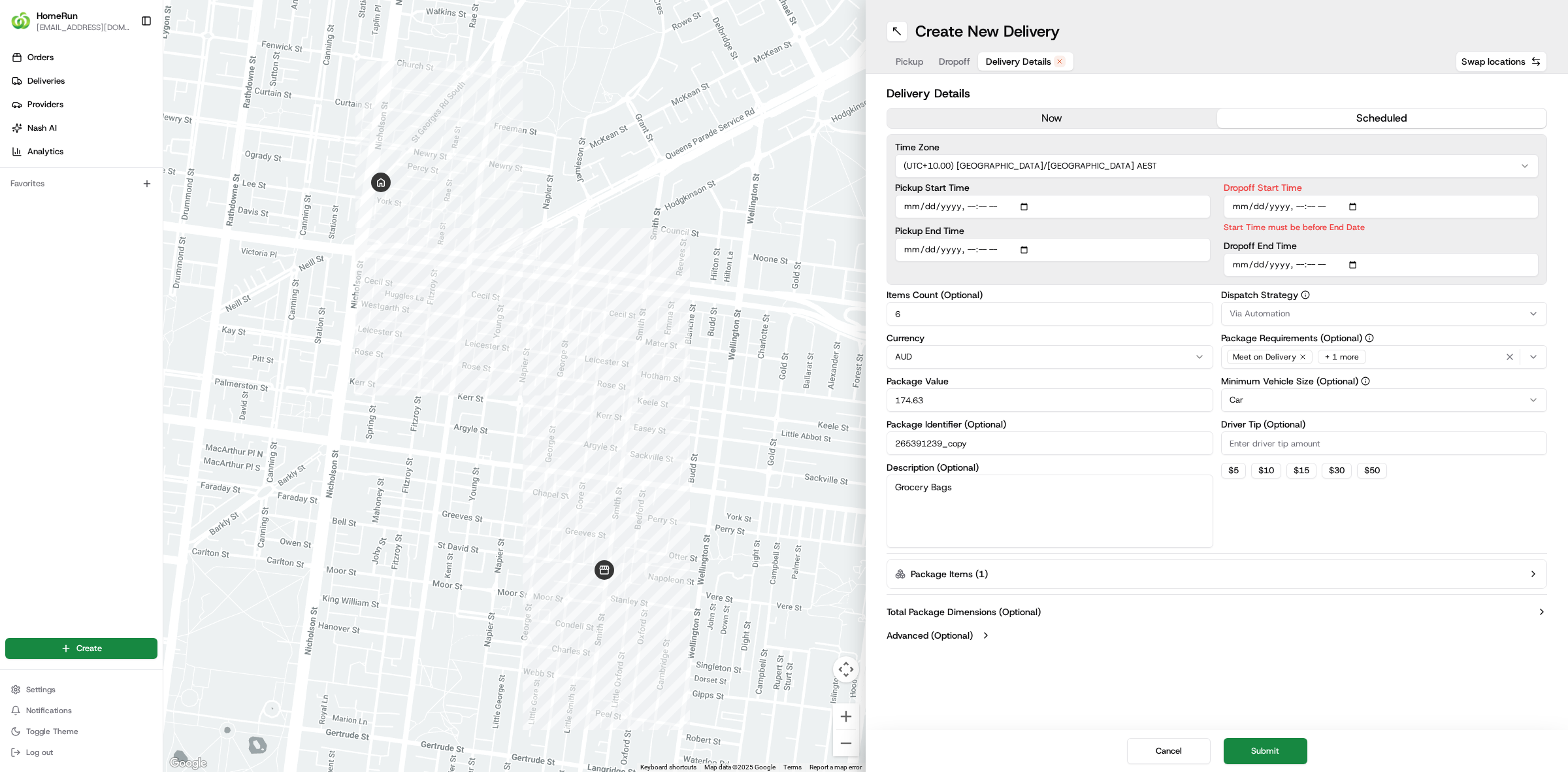
click at [1348, 205] on input "Dropoff Start Time" at bounding box center [1381, 206] width 316 height 23
click at [1360, 208] on input "Dropoff Start Time" at bounding box center [1381, 206] width 316 height 23
click at [1521, 255] on input "Dropoff End Time" at bounding box center [1381, 264] width 316 height 23
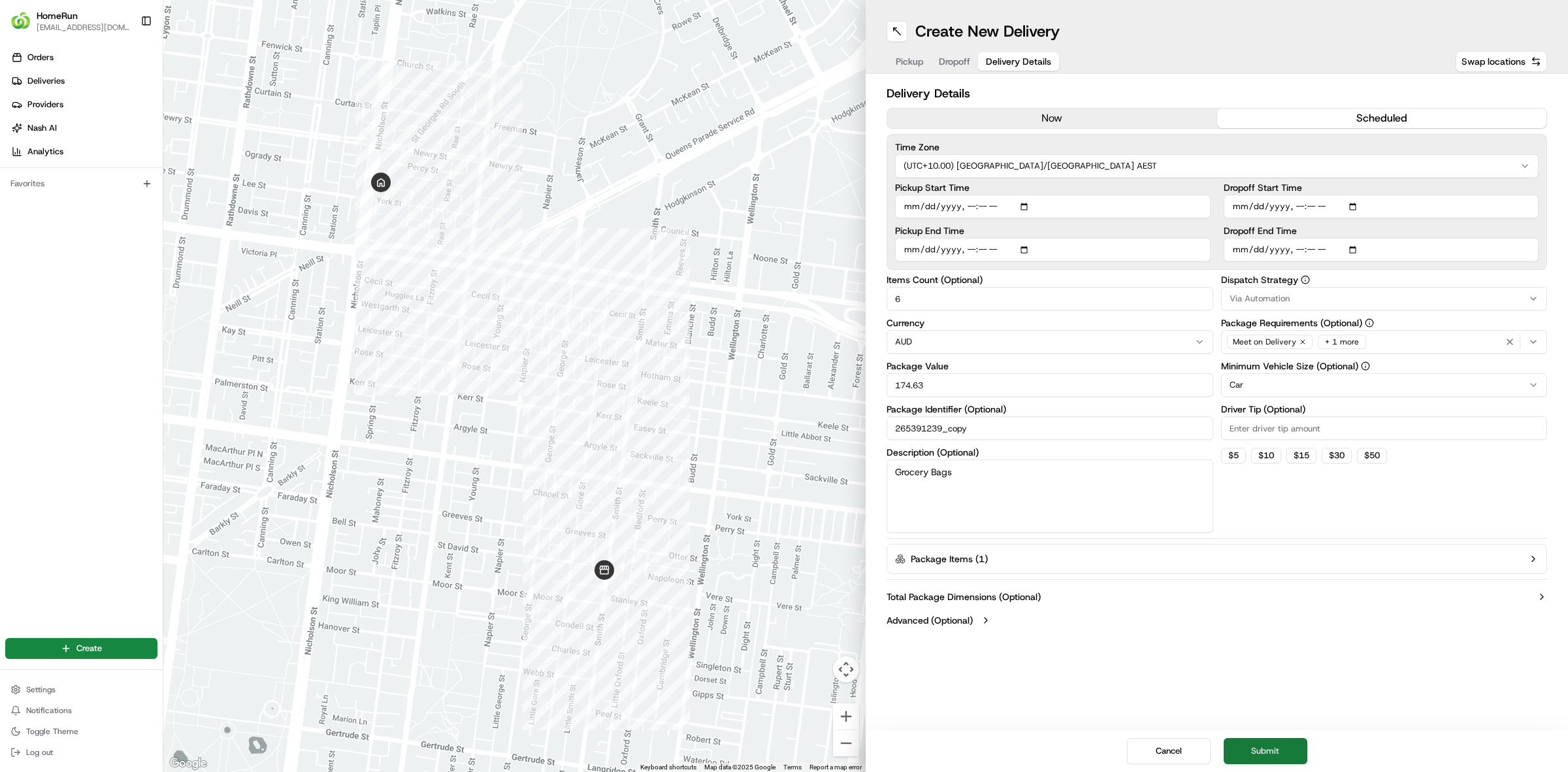
click at [1283, 745] on button "Submit" at bounding box center [1266, 751] width 84 height 26
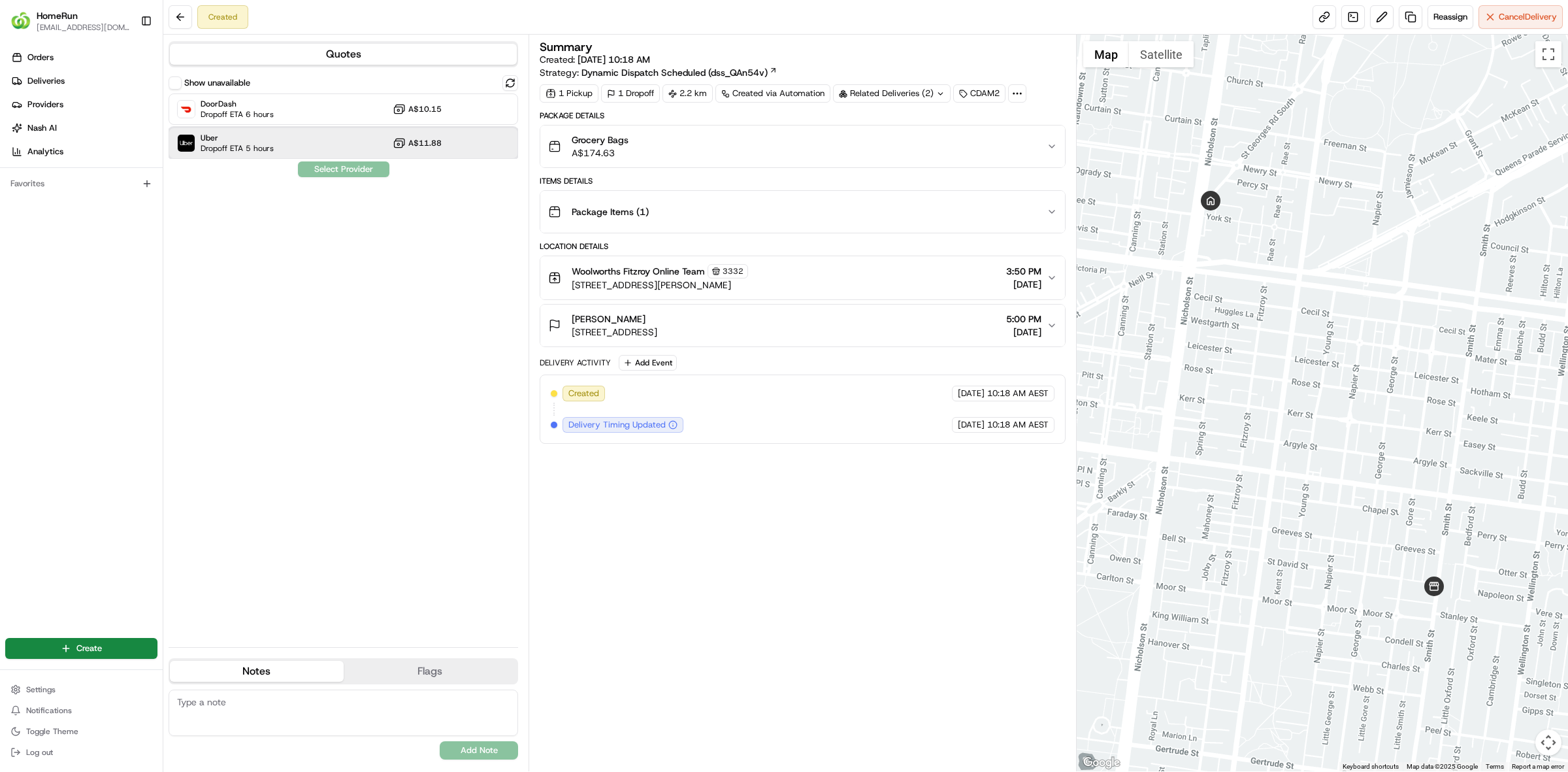
click at [300, 152] on div "Uber Dropoff ETA 5 hours A$11.88" at bounding box center [343, 142] width 349 height 31
click at [344, 164] on button "Assign Provider" at bounding box center [343, 170] width 92 height 16
